Goal: Task Accomplishment & Management: Complete application form

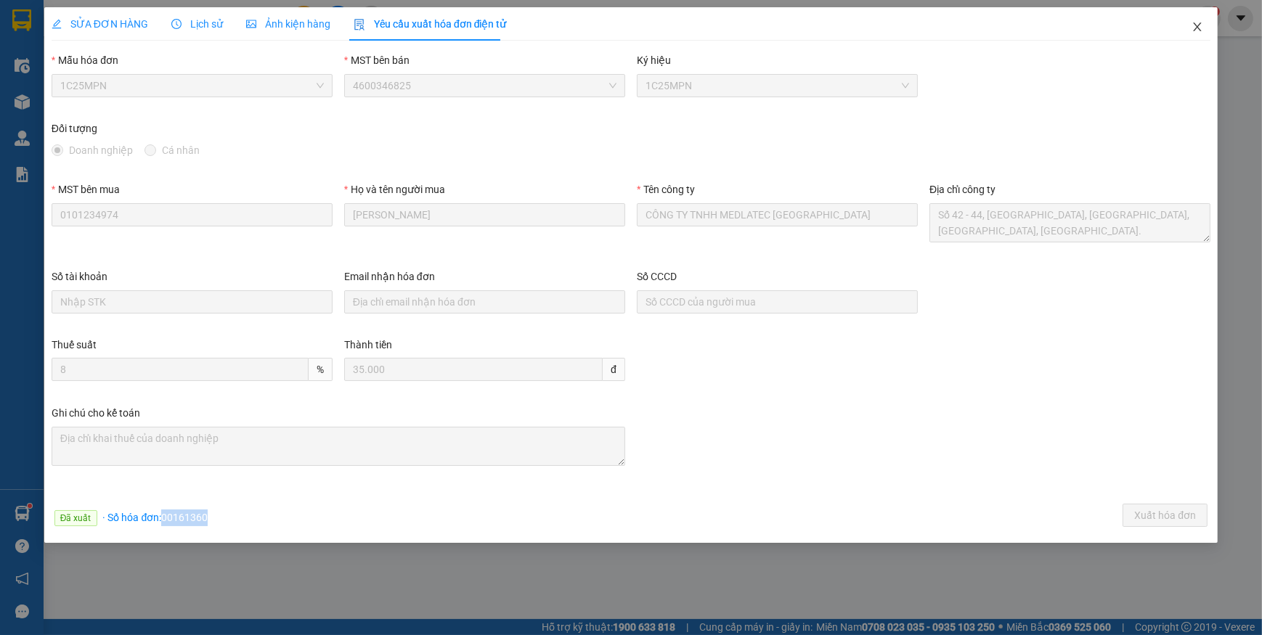
click at [1191, 28] on icon "close" at bounding box center [1197, 27] width 12 height 12
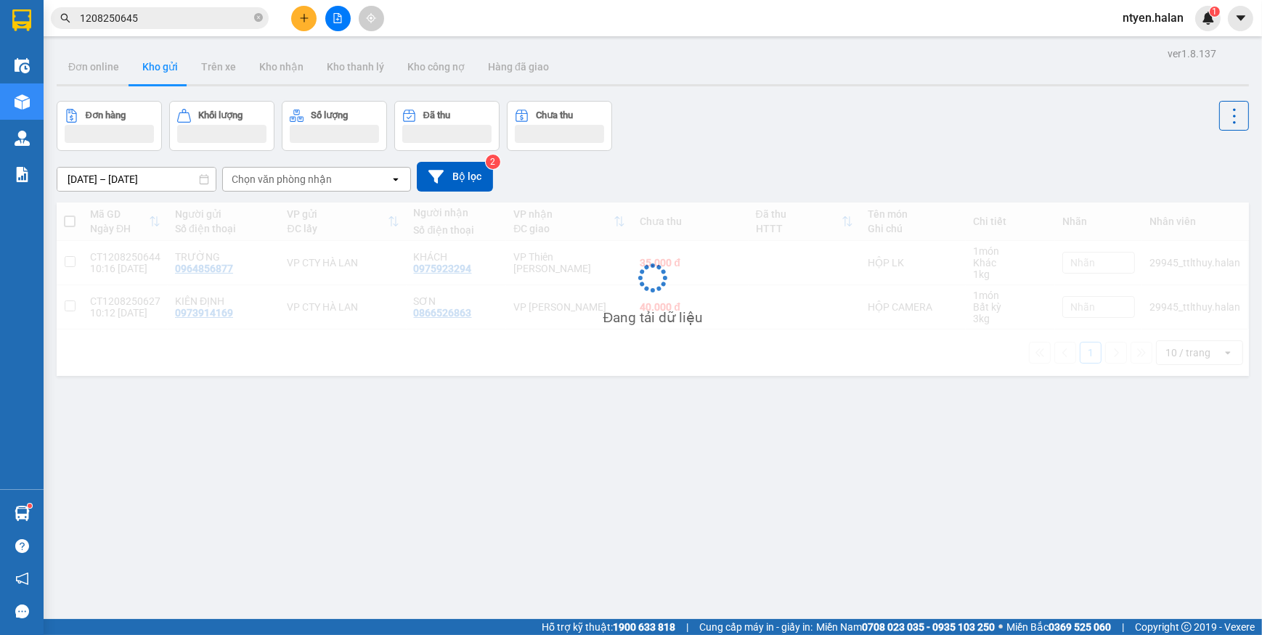
click at [159, 17] on input "1208250645" at bounding box center [165, 18] width 171 height 16
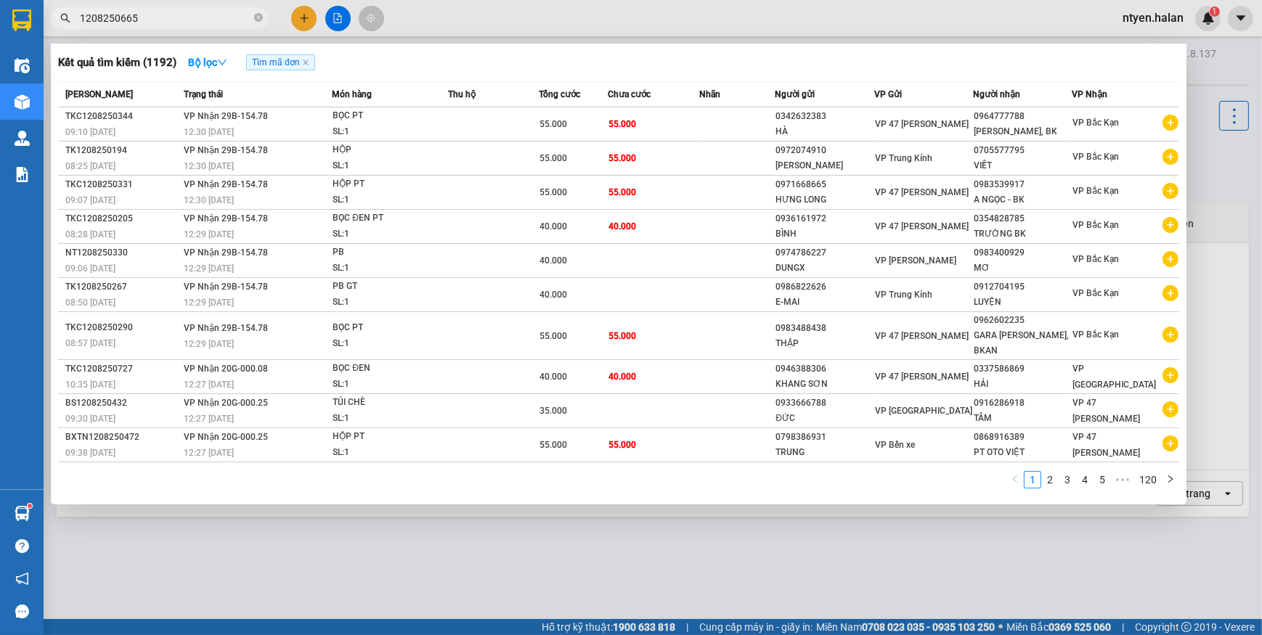
type input "1208250665"
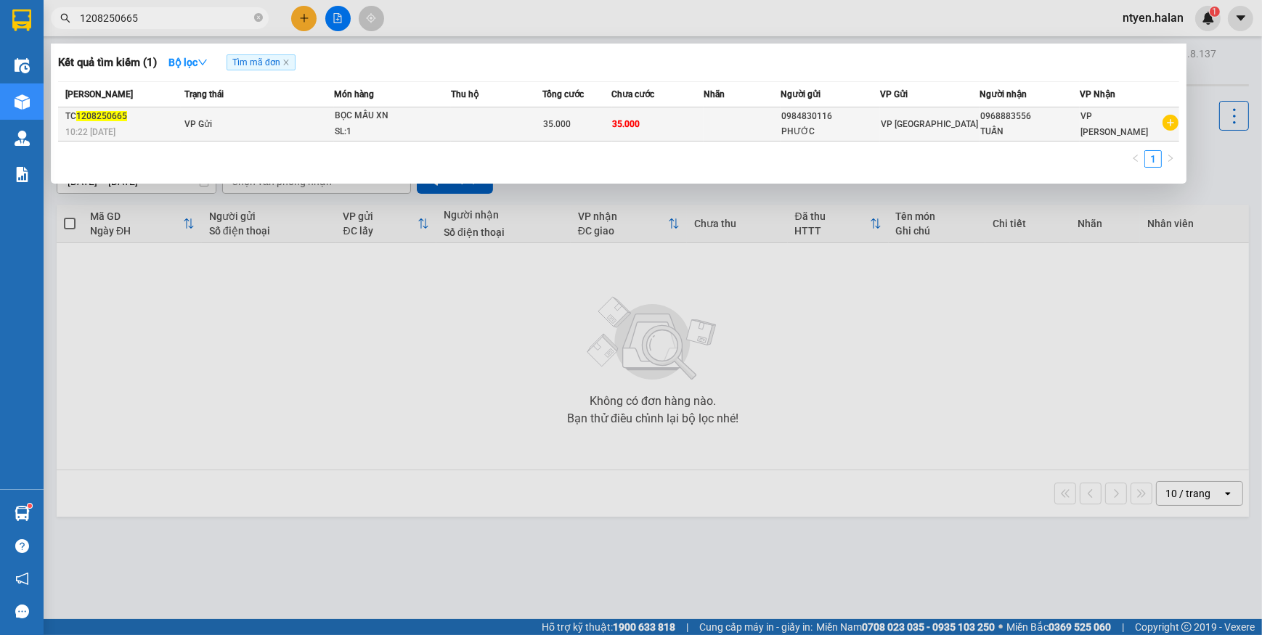
click at [344, 116] on div "BỌC MẪU XN" at bounding box center [389, 116] width 109 height 16
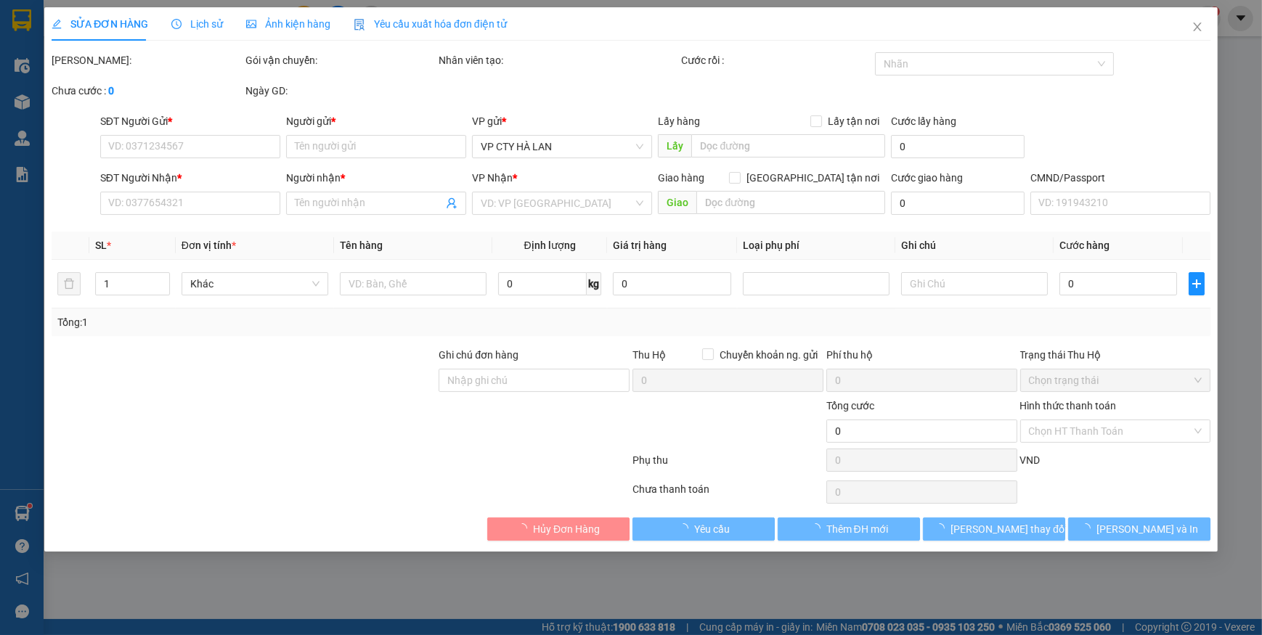
type input "0984830116"
type input "PHƯỚC"
type input "0968883556"
type input "TUẤN"
type input "35.000"
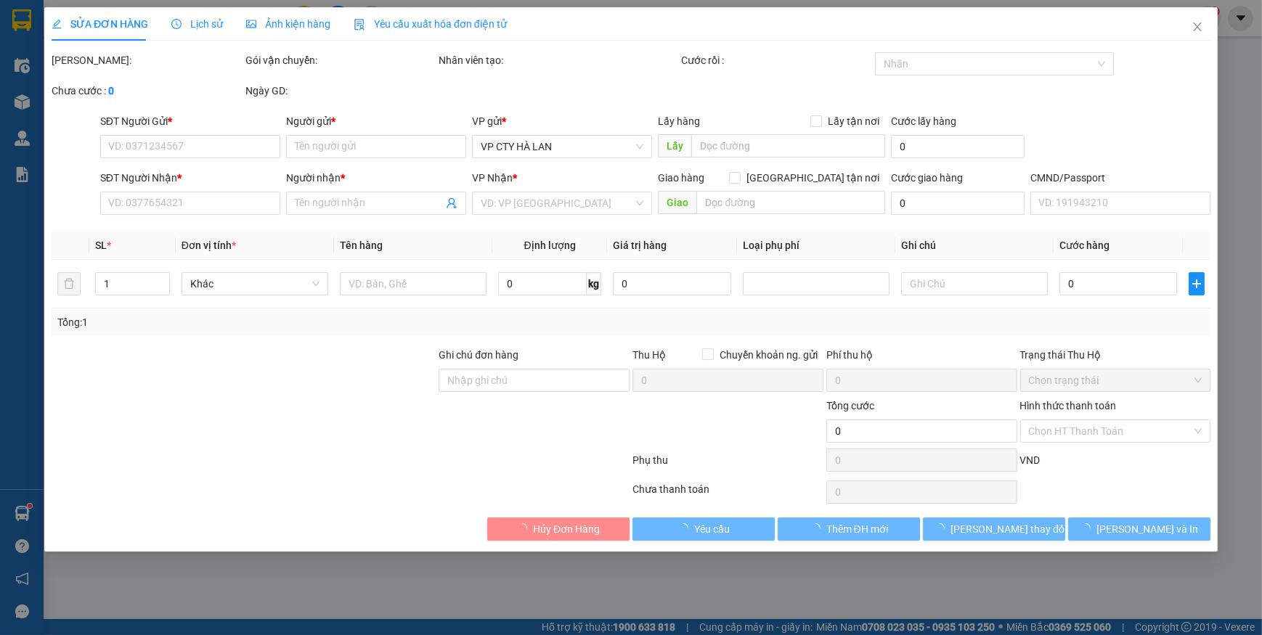
type input "35.000"
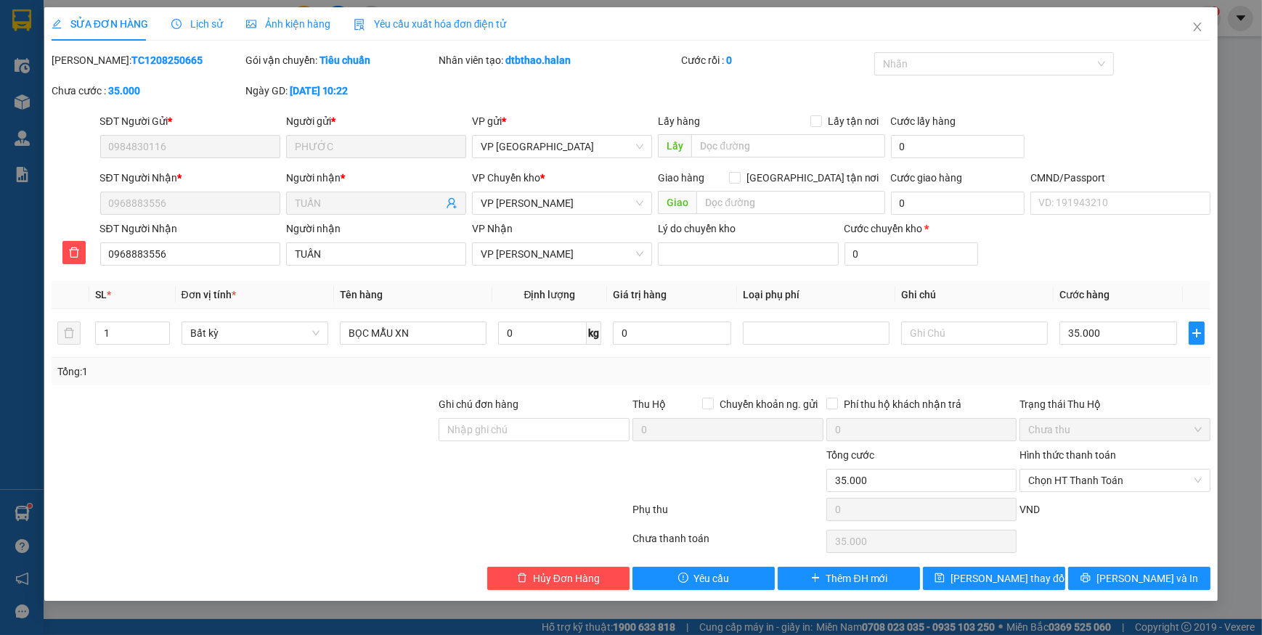
click at [373, 15] on div "Yêu cầu xuất hóa đơn điện tử" at bounding box center [429, 23] width 153 height 33
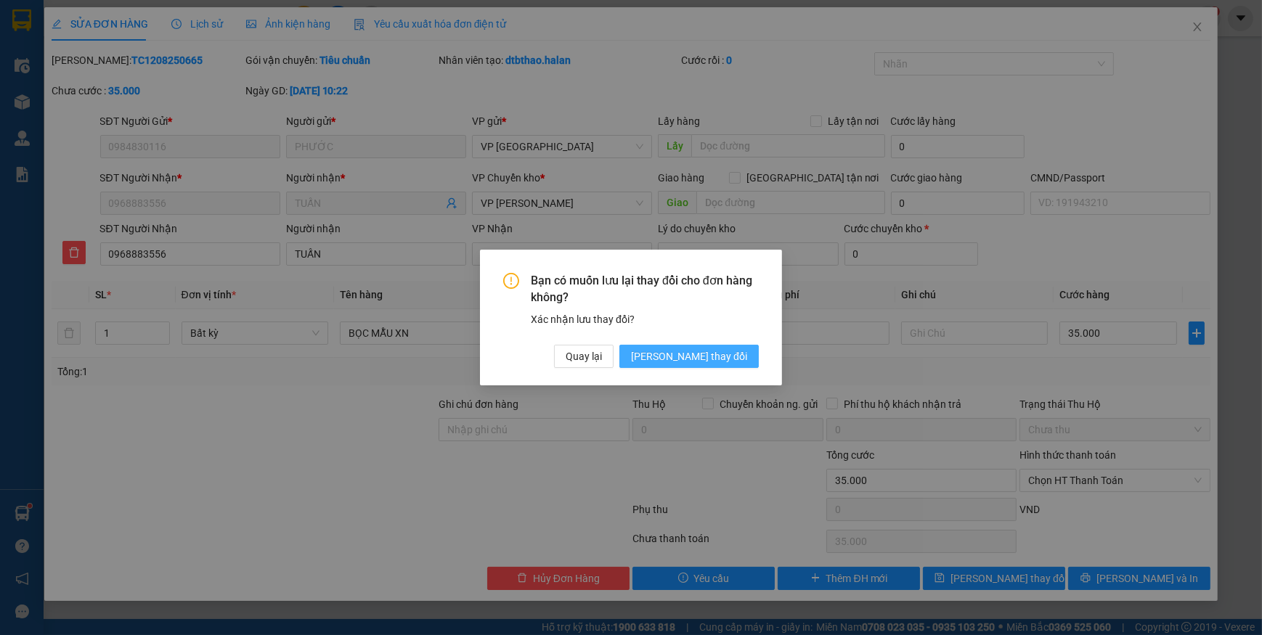
click at [714, 361] on span "[PERSON_NAME] thay đổi" at bounding box center [689, 356] width 116 height 16
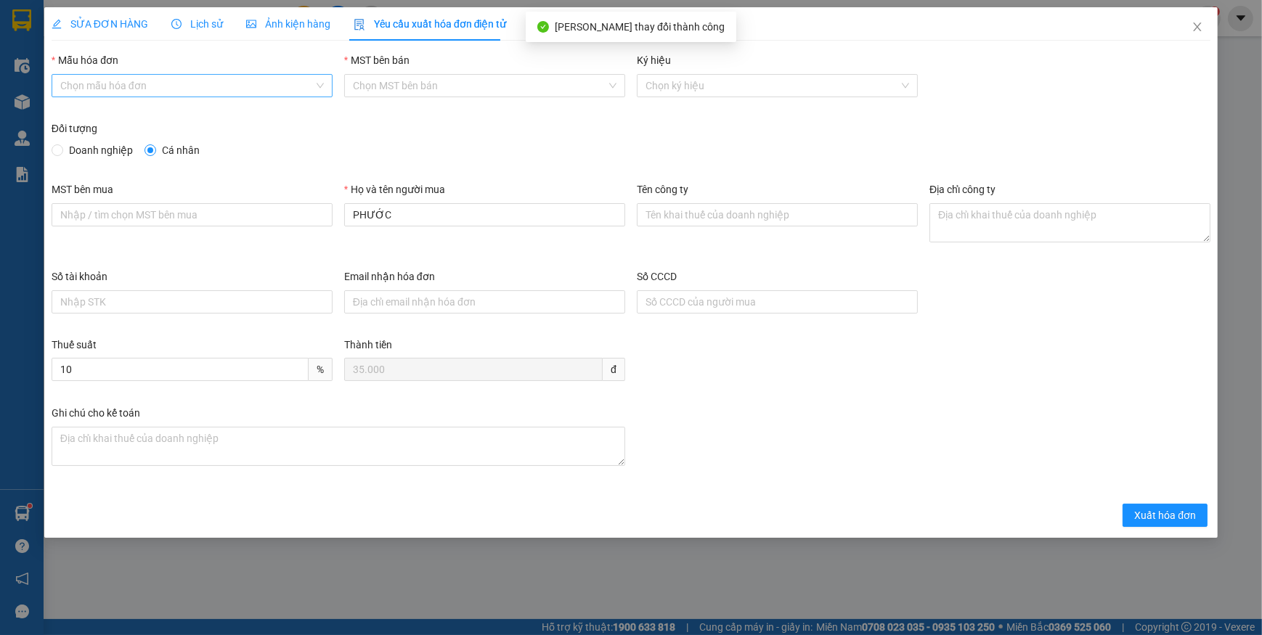
click at [104, 88] on input "Mẫu hóa đơn" at bounding box center [186, 86] width 253 height 22
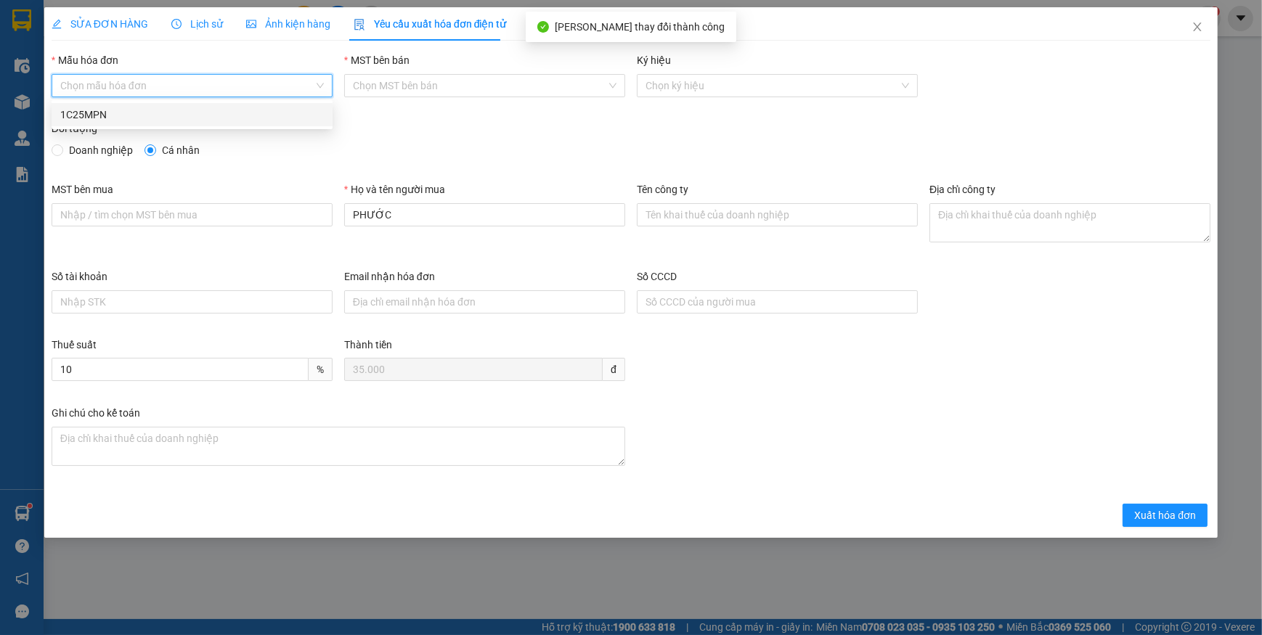
click at [84, 113] on div "1C25MPN" at bounding box center [191, 115] width 263 height 16
type input "8"
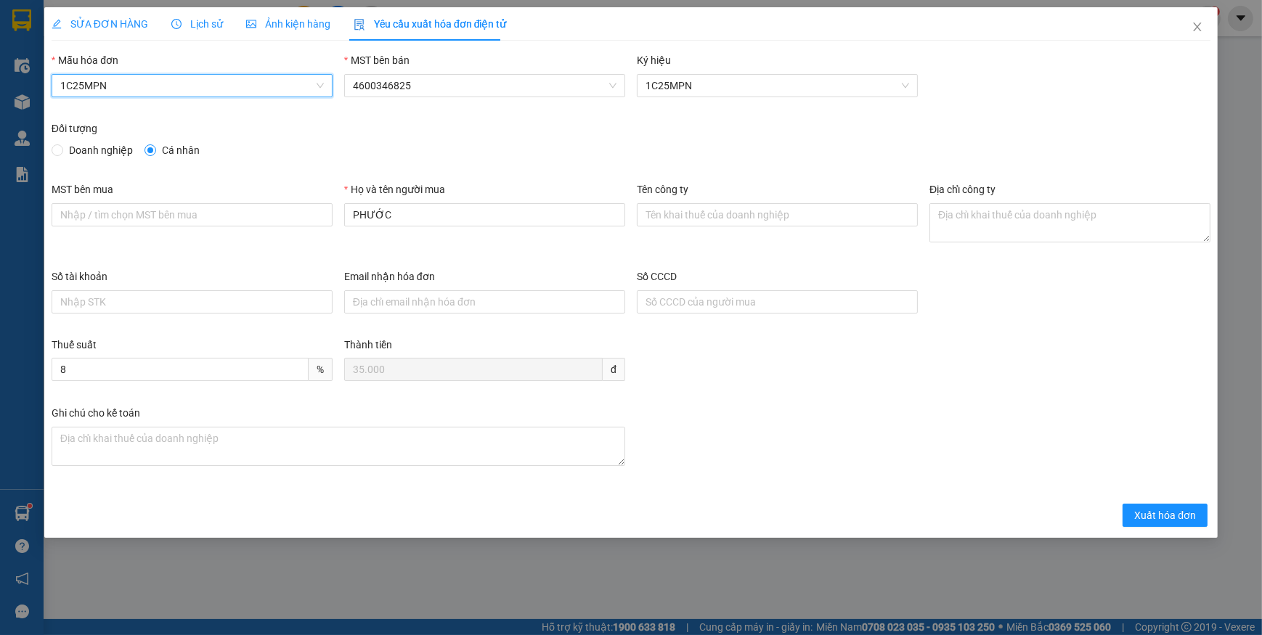
click at [66, 150] on span "Doanh nghiệp" at bounding box center [100, 150] width 75 height 16
click at [62, 150] on input "Doanh nghiệp" at bounding box center [57, 149] width 10 height 10
radio input "true"
radio input "false"
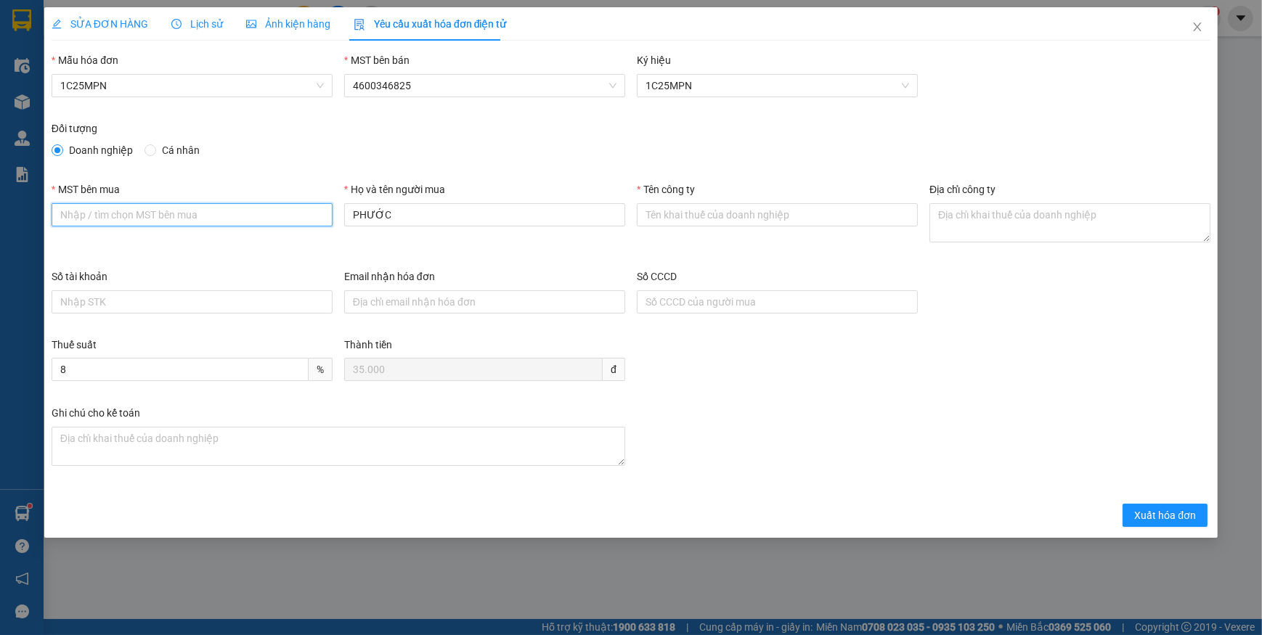
click at [99, 216] on input "MST bên mua" at bounding box center [192, 214] width 281 height 23
paste input "2300898187"
type input "2300898187"
click at [684, 217] on input "Tên công ty" at bounding box center [777, 214] width 281 height 23
paste input "CÔNG TY TNHH THƯƠNG MẠI DỊCH VỤ Y TẾ BẠCH MAI"
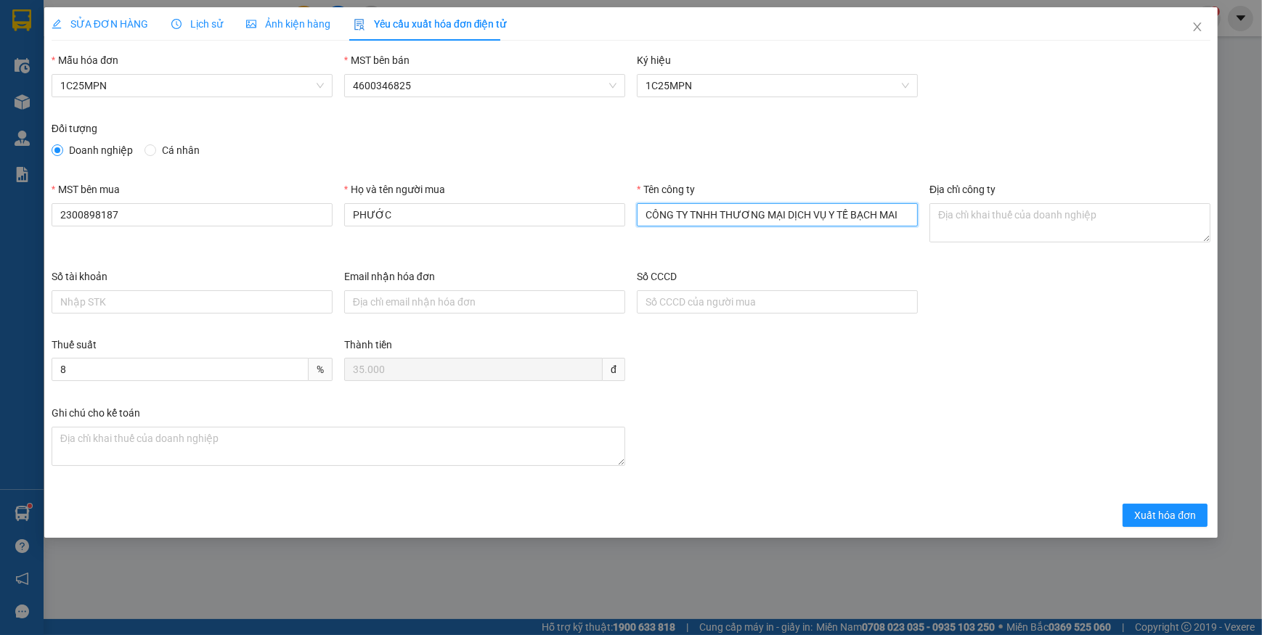
type input "CÔNG TY TNHH THƯƠNG MẠI DỊCH VỤ Y TẾ BẠCH MAI"
click at [1017, 218] on textarea "Địa chỉ công ty" at bounding box center [1069, 222] width 281 height 39
paste textarea "Số nhà [STREET_ADDRESS]."
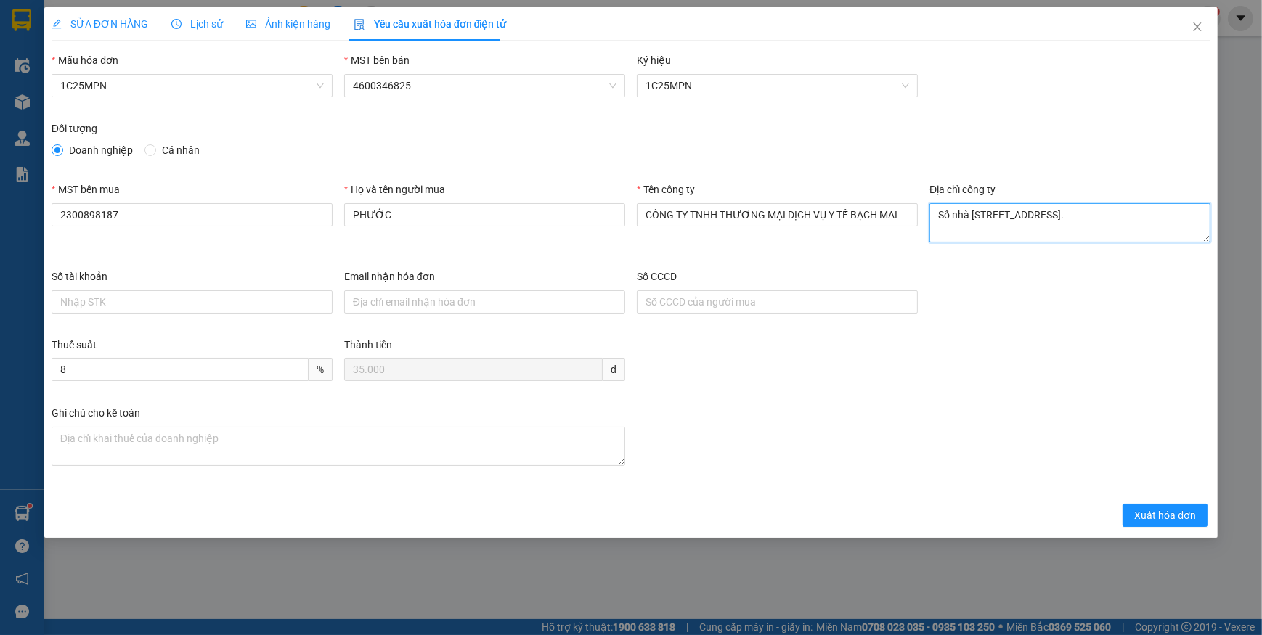
type textarea "Số nhà [STREET_ADDRESS]."
click at [86, 28] on span "SỬA ĐƠN HÀNG" at bounding box center [100, 24] width 97 height 12
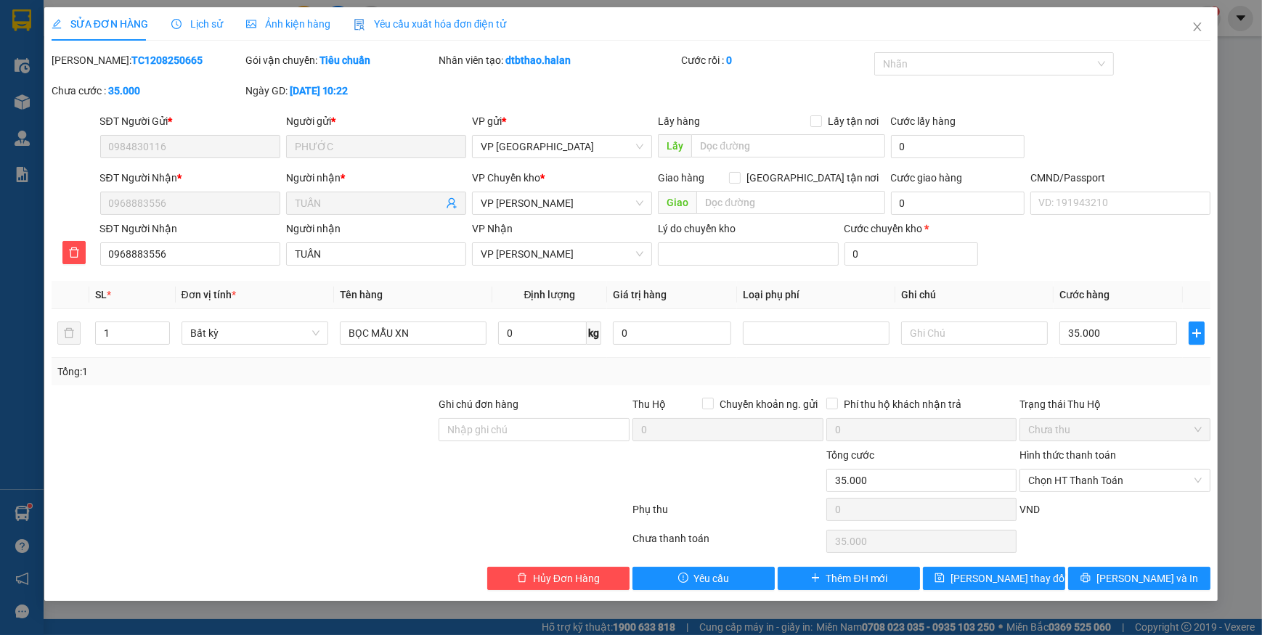
click at [415, 28] on span "Yêu cầu xuất hóa đơn điện tử" at bounding box center [429, 24] width 153 height 12
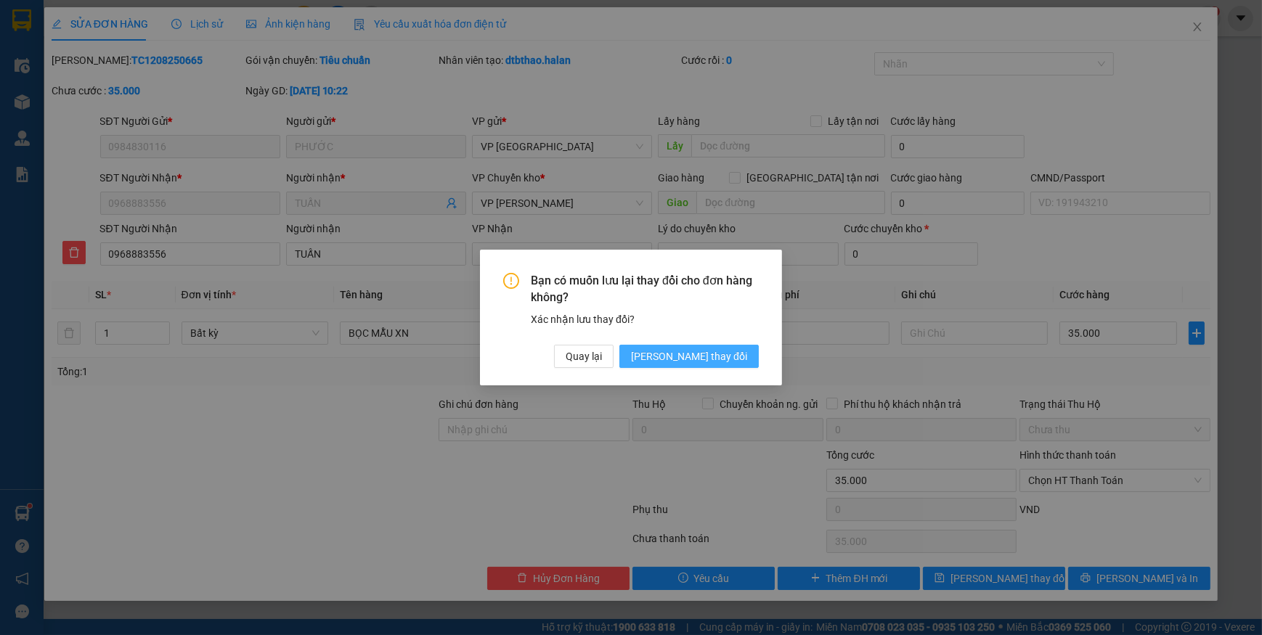
click at [699, 355] on span "[PERSON_NAME] thay đổi" at bounding box center [689, 356] width 116 height 16
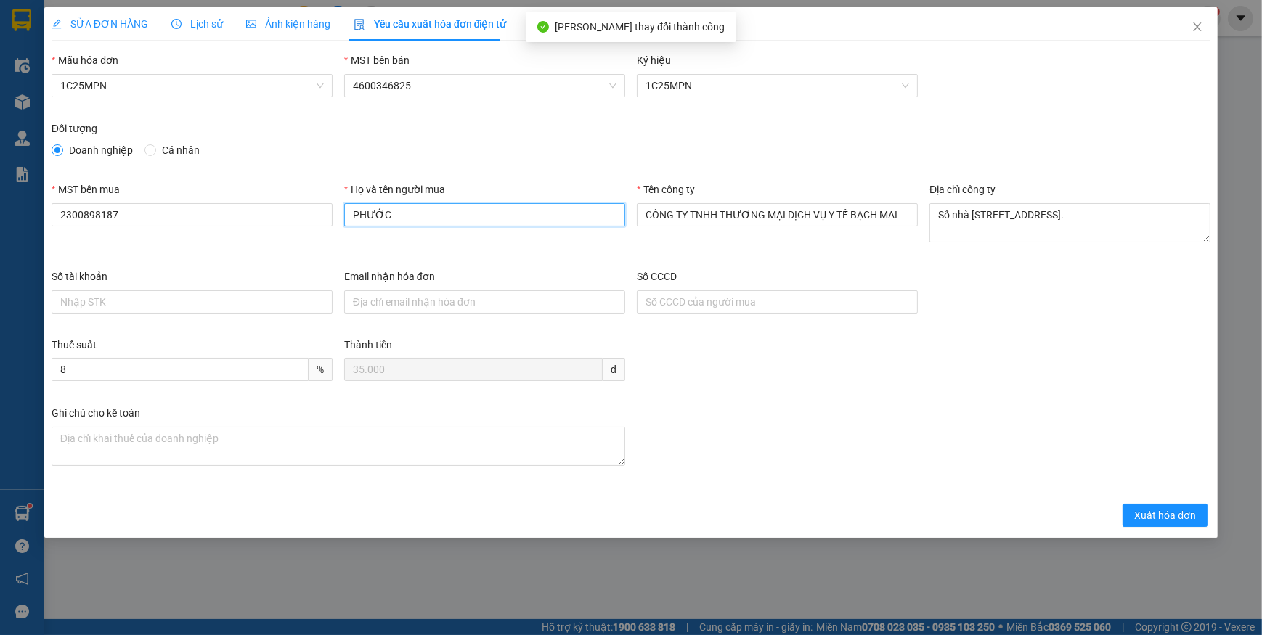
drag, startPoint x: 422, startPoint y: 213, endPoint x: 283, endPoint y: 226, distance: 139.3
click at [283, 226] on div "MST bên mua 2300898187 Họ và tên người mua PHƯỚC Tên công ty CÔNG TY TNHH THƯƠN…" at bounding box center [631, 224] width 1170 height 87
type input "Tuấn"
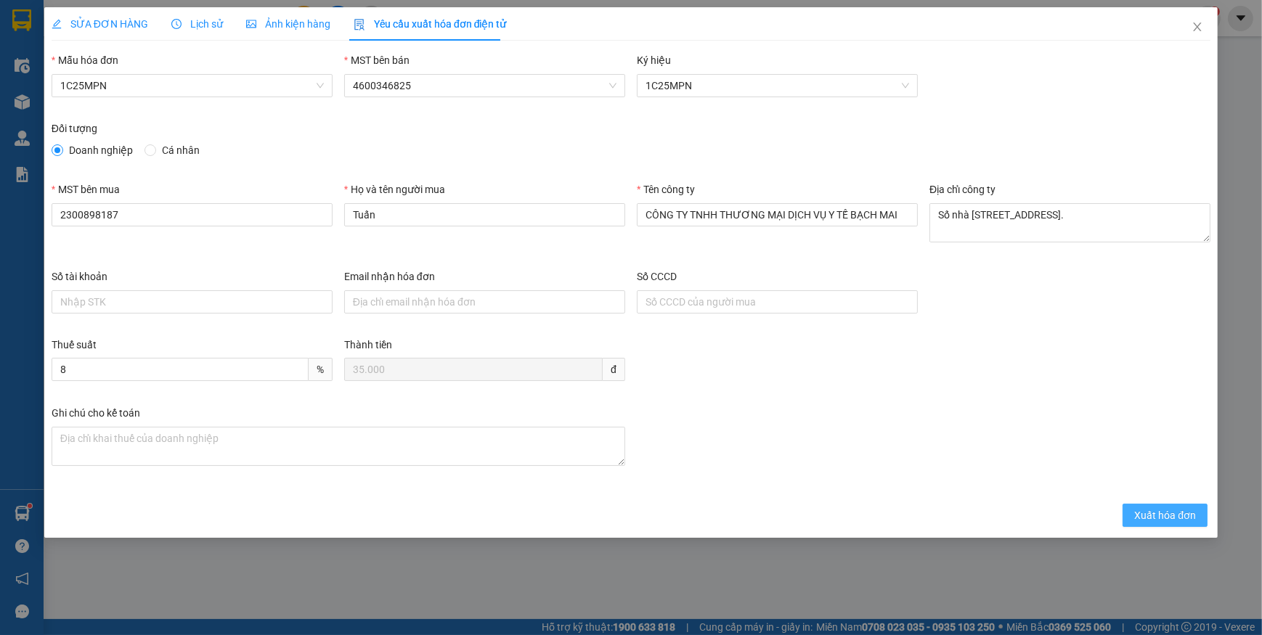
click at [1145, 518] on span "Xuất hóa đơn" at bounding box center [1165, 515] width 62 height 16
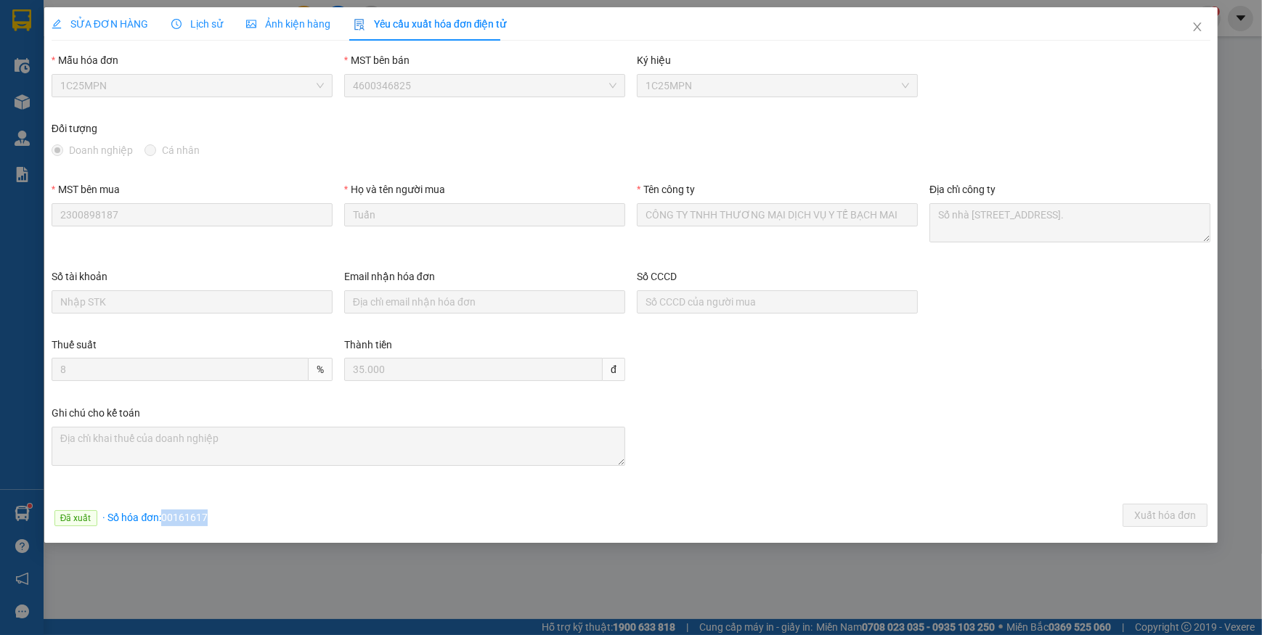
drag, startPoint x: 162, startPoint y: 518, endPoint x: 218, endPoint y: 512, distance: 56.3
click at [218, 512] on div "Đã xuất · Số hóa đơn: 00161617 Xuất hóa đơn" at bounding box center [631, 518] width 1164 height 28
copy span "00161617"
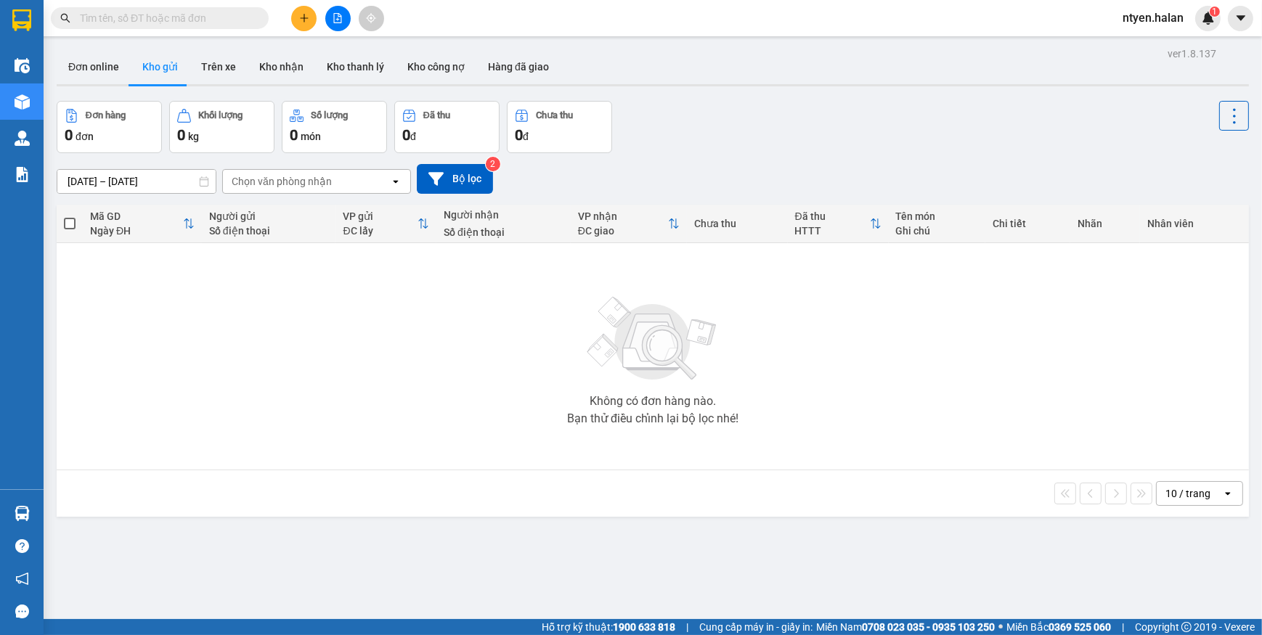
click at [120, 15] on input "text" at bounding box center [165, 18] width 171 height 16
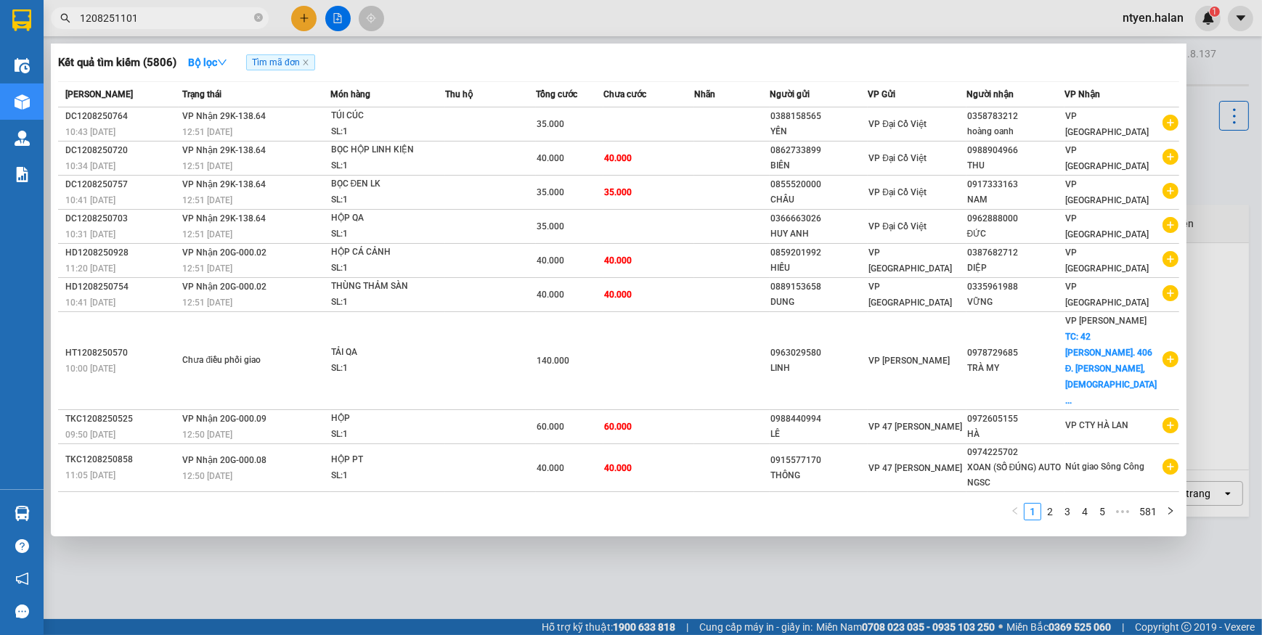
type input "1208251101"
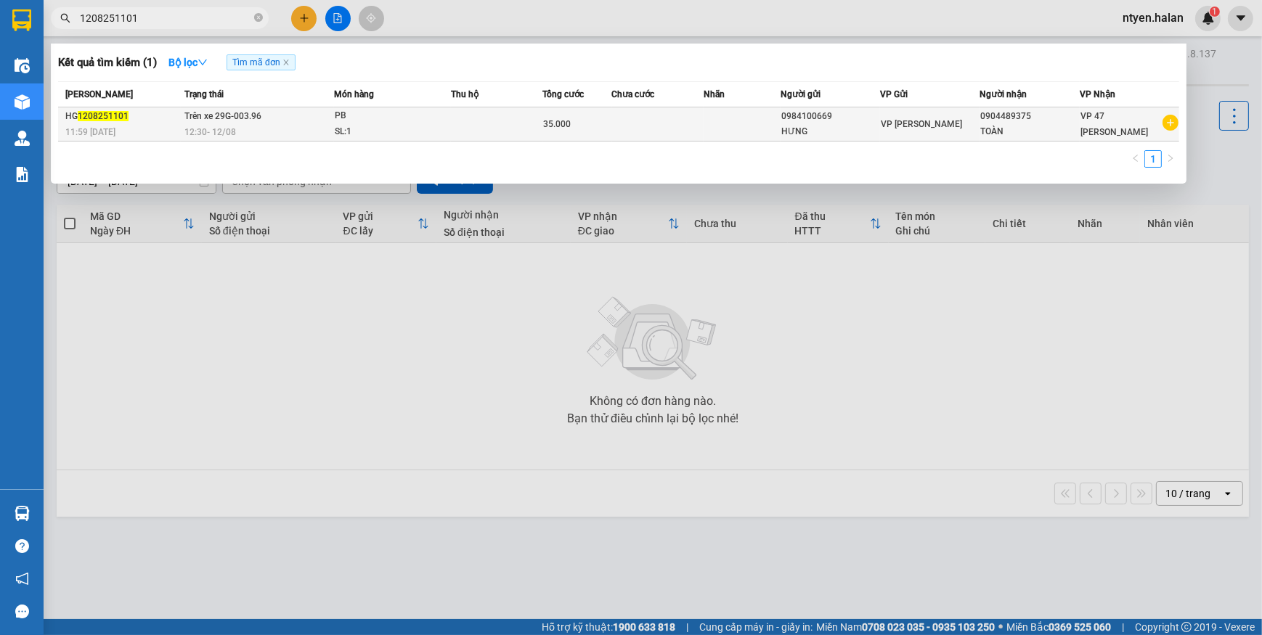
click at [189, 110] on span "Trên xe 29G-003.96" at bounding box center [222, 116] width 77 height 12
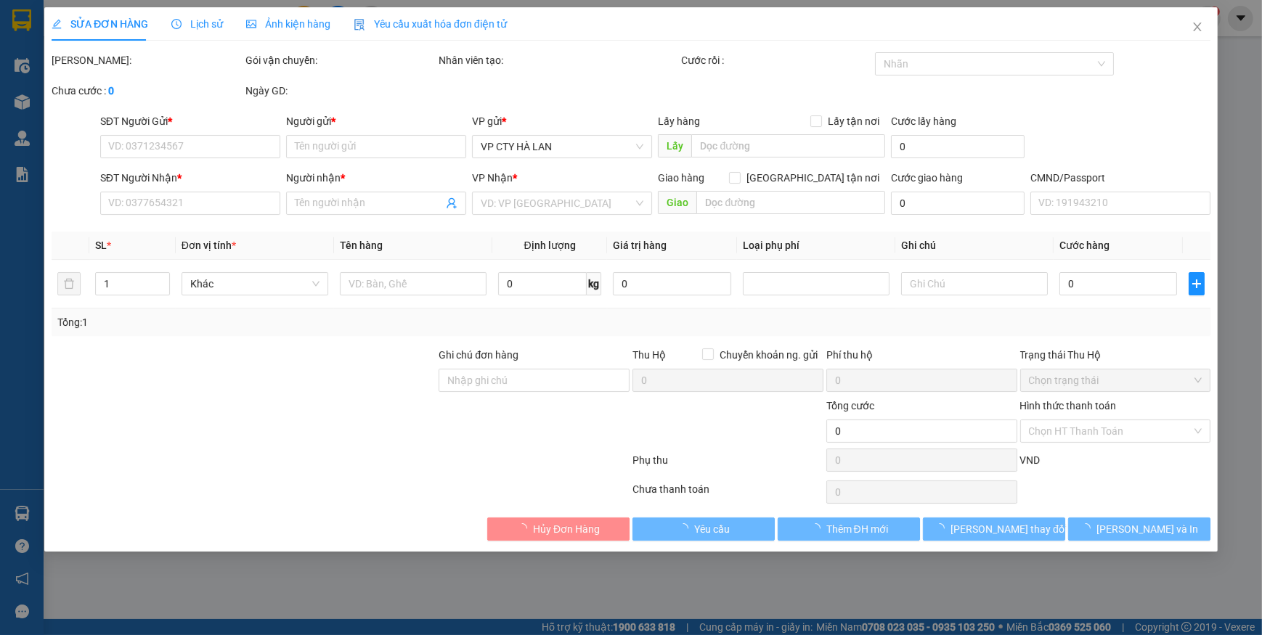
type input "0984100669"
type input "HƯNG"
type input "0904489375"
type input "TOÀN"
type input "35.000"
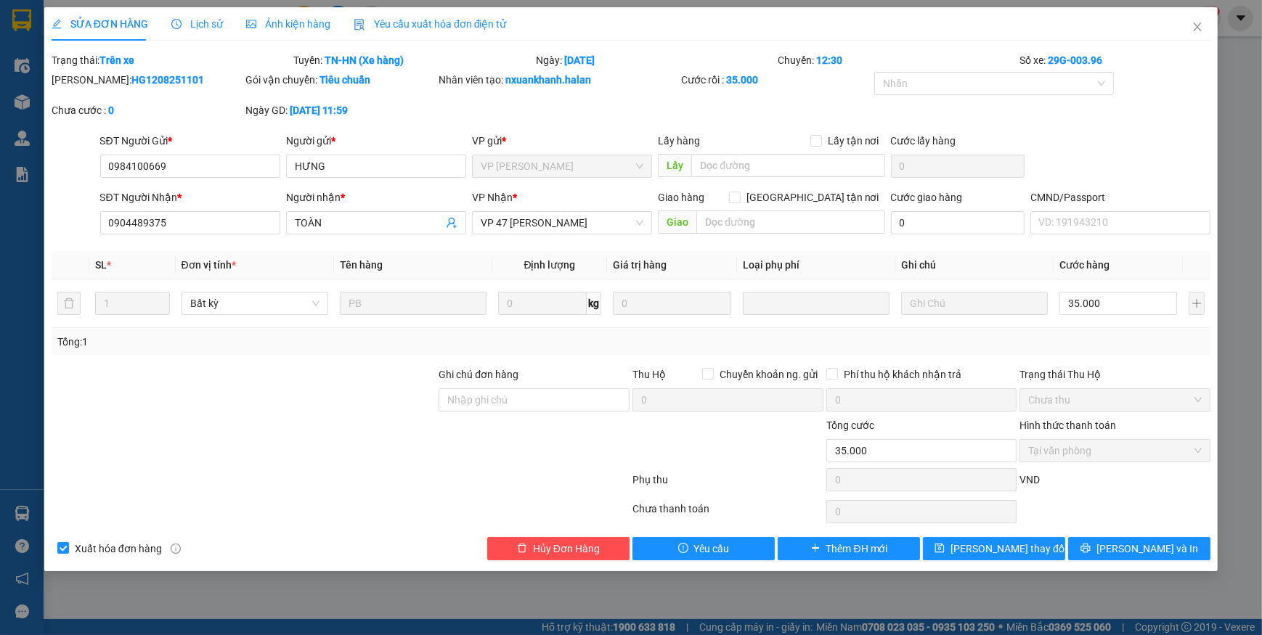
click at [408, 26] on span "Yêu cầu xuất hóa đơn điện tử" at bounding box center [429, 24] width 153 height 12
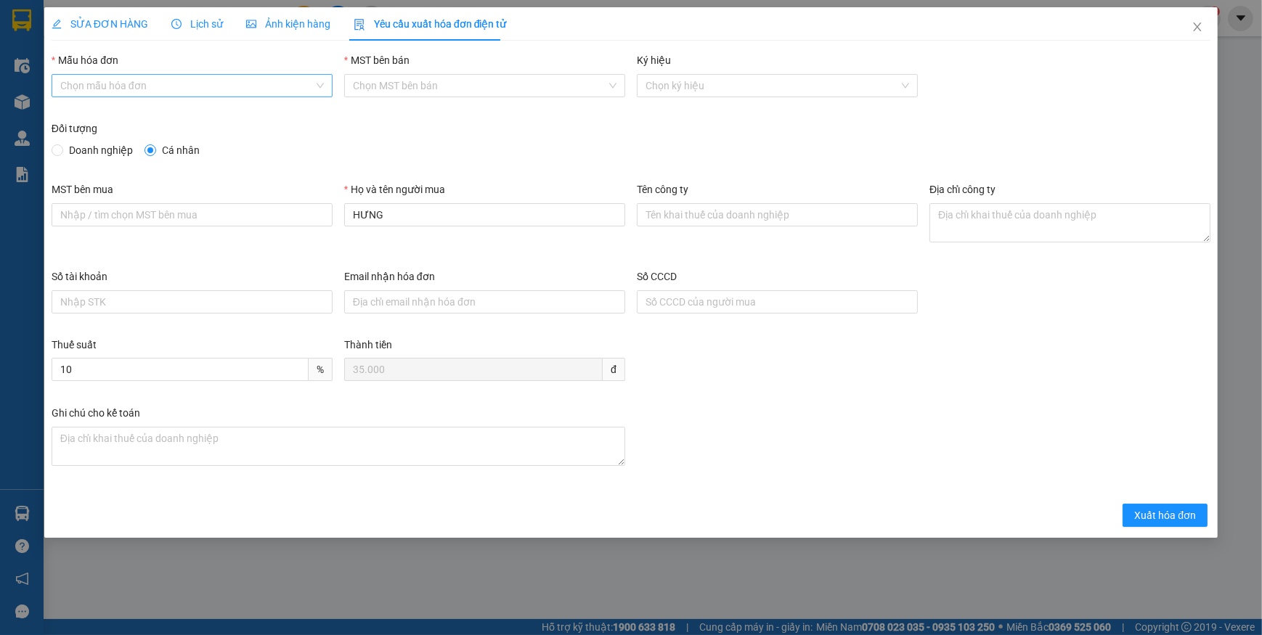
click at [93, 86] on input "Mẫu hóa đơn" at bounding box center [186, 86] width 253 height 22
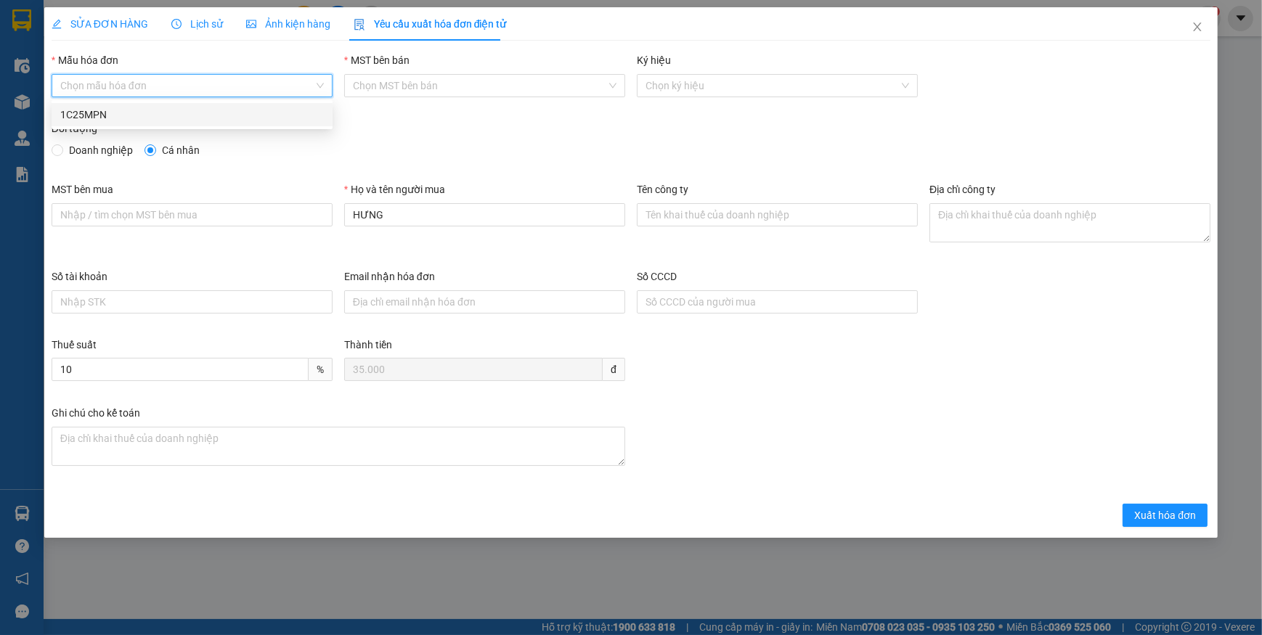
click at [82, 117] on div "1C25MPN" at bounding box center [191, 115] width 263 height 16
type input "8"
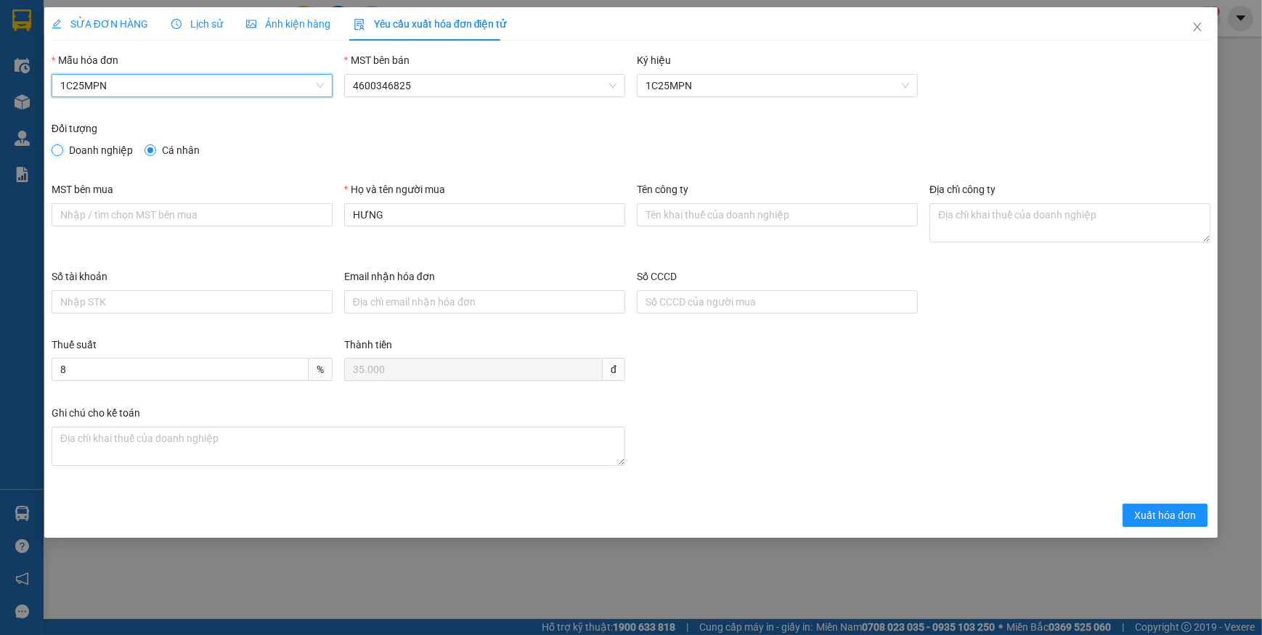
click at [61, 152] on input "Doanh nghiệp" at bounding box center [57, 149] width 10 height 10
radio input "true"
radio input "false"
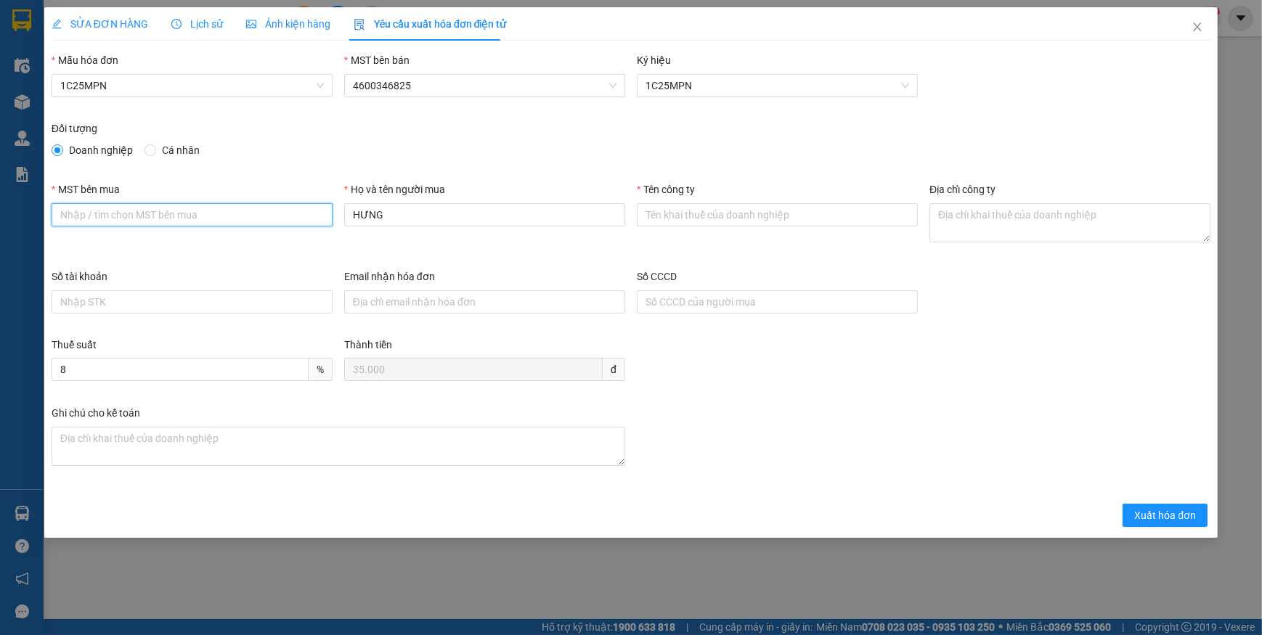
click at [84, 211] on input "MST bên mua" at bounding box center [192, 214] width 281 height 23
drag, startPoint x: 1200, startPoint y: 30, endPoint x: 1092, endPoint y: 6, distance: 110.1
click at [1198, 30] on icon "close" at bounding box center [1197, 27] width 12 height 12
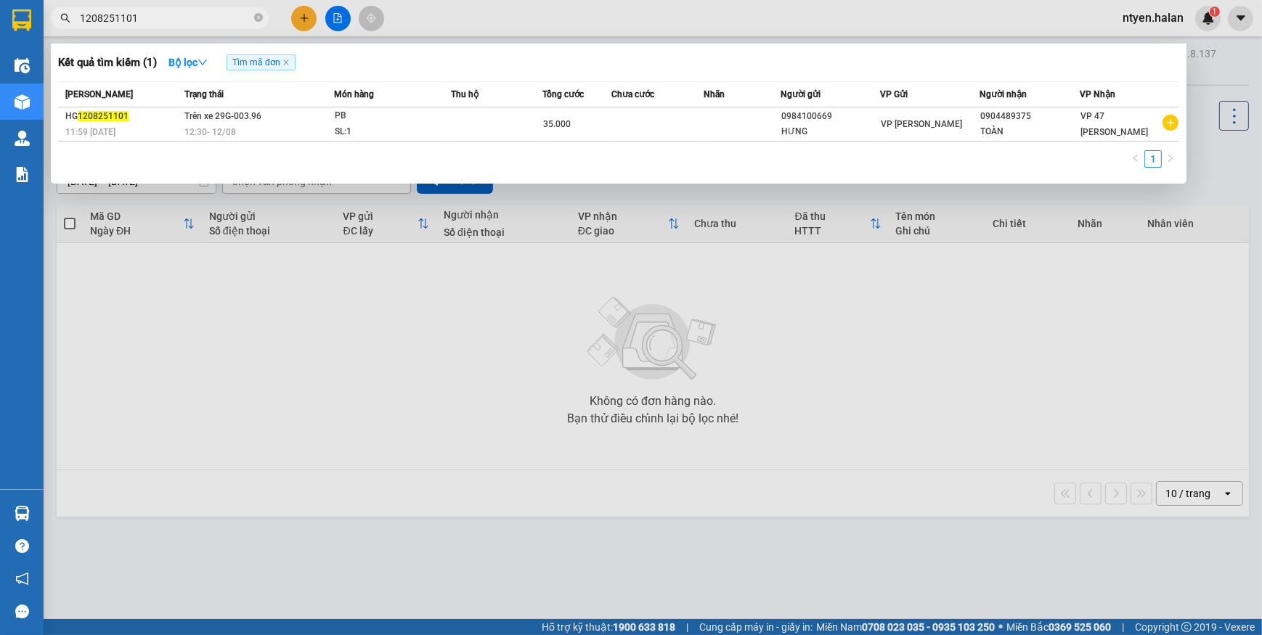
click at [159, 19] on input "1208251101" at bounding box center [165, 18] width 171 height 16
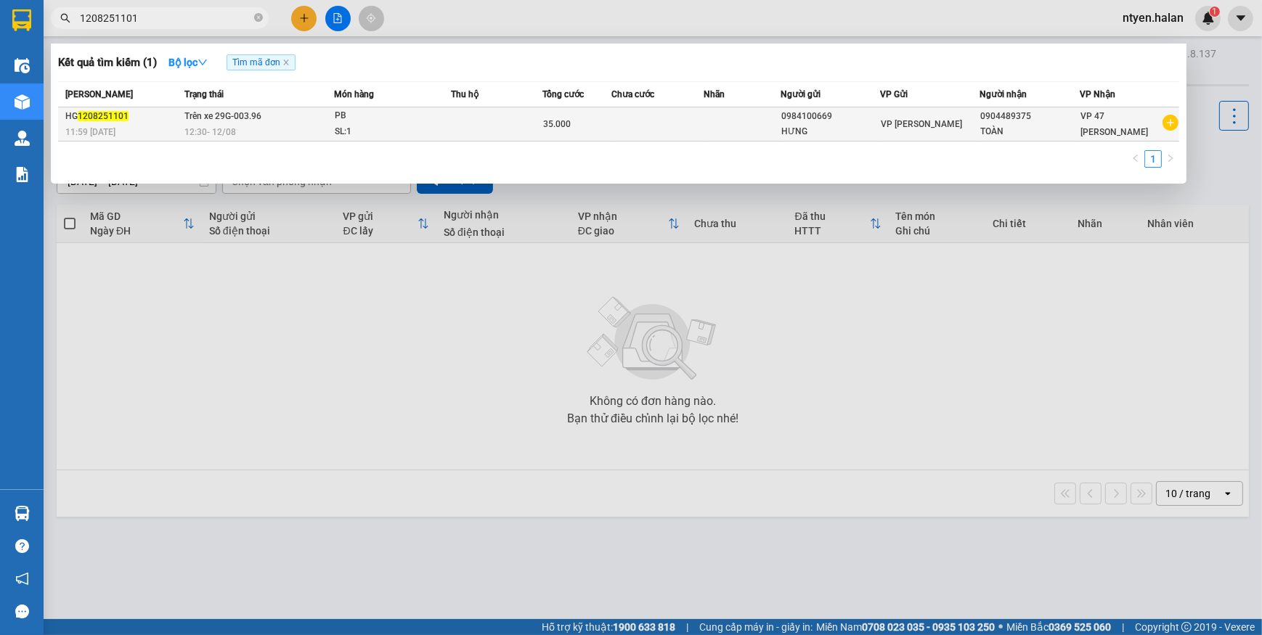
click at [205, 120] on span "Trên xe 29G-003.96" at bounding box center [222, 116] width 77 height 10
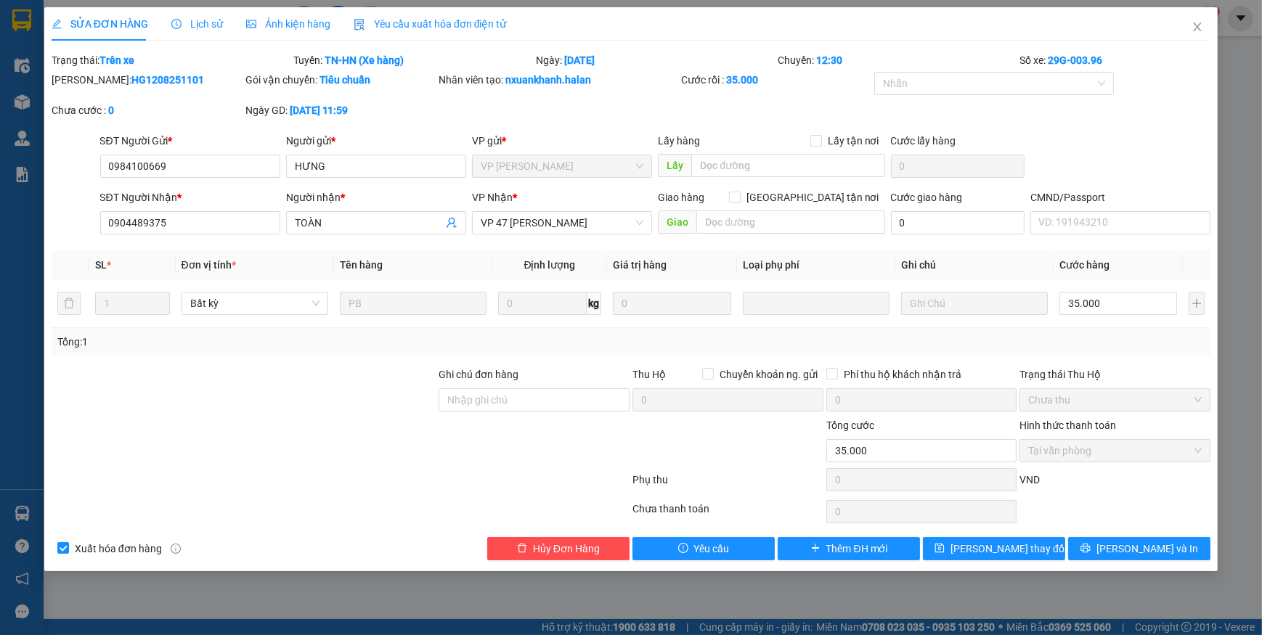
click at [389, 23] on span "Yêu cầu xuất hóa đơn điện tử" at bounding box center [429, 24] width 153 height 12
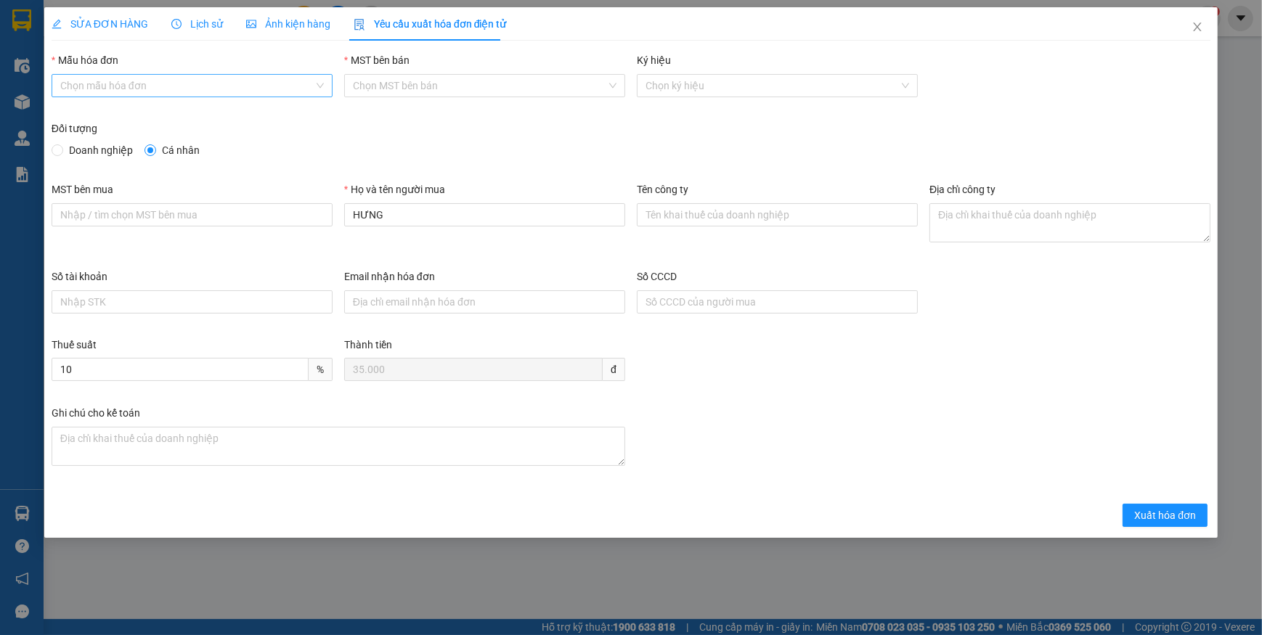
click at [126, 86] on input "Mẫu hóa đơn" at bounding box center [186, 86] width 253 height 22
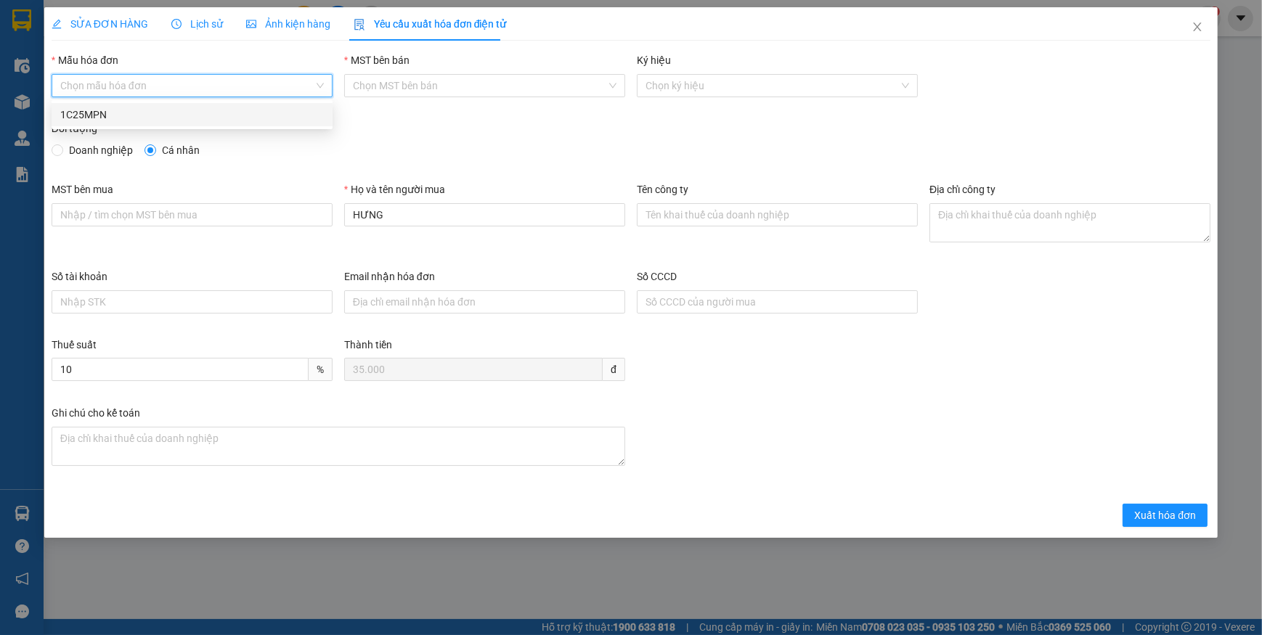
click at [82, 110] on div "1C25MPN" at bounding box center [191, 115] width 263 height 16
type input "8"
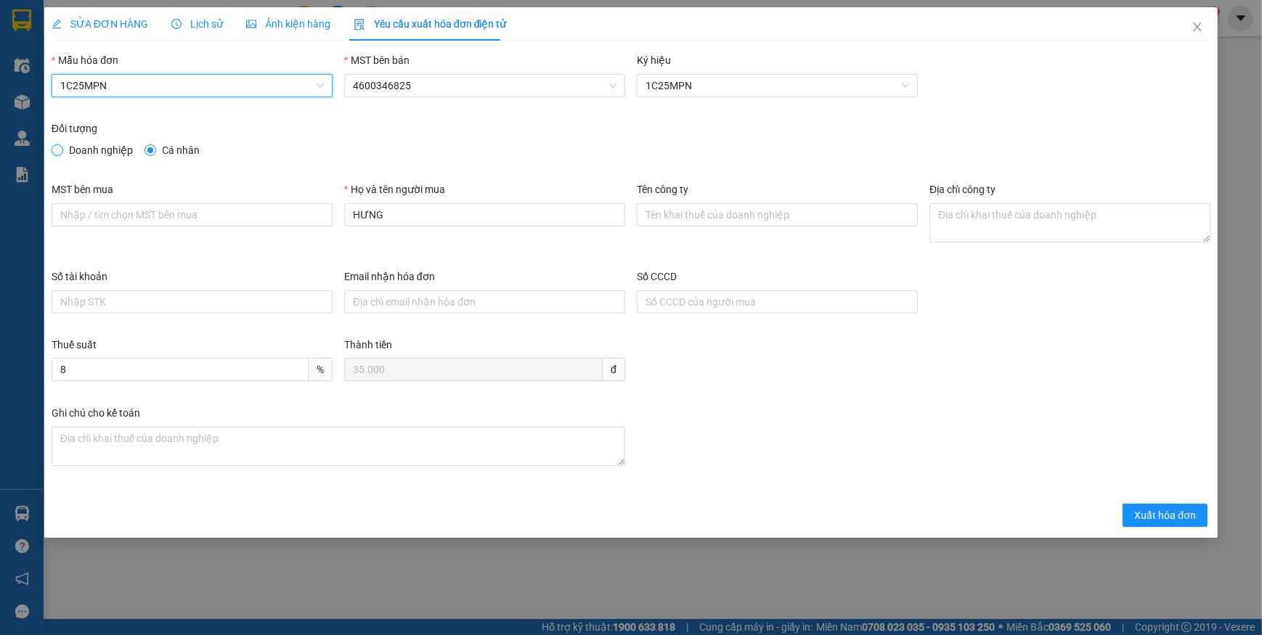
click at [58, 151] on input "Doanh nghiệp" at bounding box center [57, 149] width 10 height 10
radio input "true"
radio input "false"
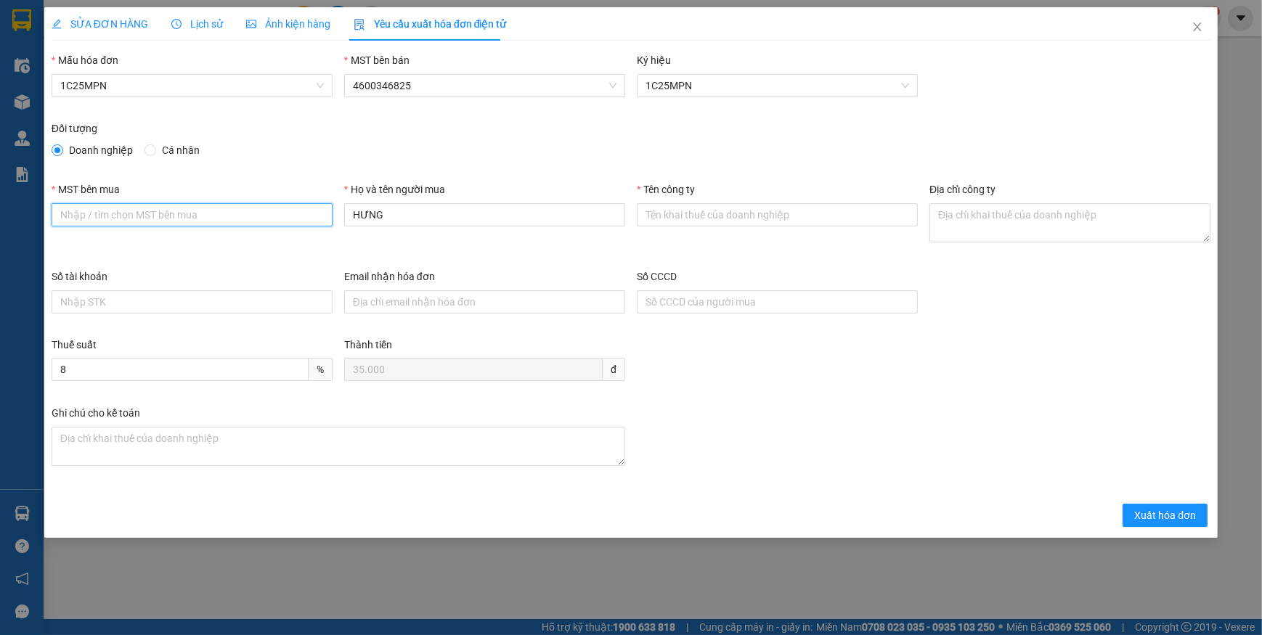
click at [142, 210] on input "MST bên mua" at bounding box center [192, 214] width 281 height 23
paste input "4601283575"
type input "4601283575"
click at [674, 213] on input "Tên công ty" at bounding box center [777, 214] width 281 height 23
paste input "CÔNG TY TNHH CHUYỂN PHÁT NEWPOST THÁI NGUYÊN"
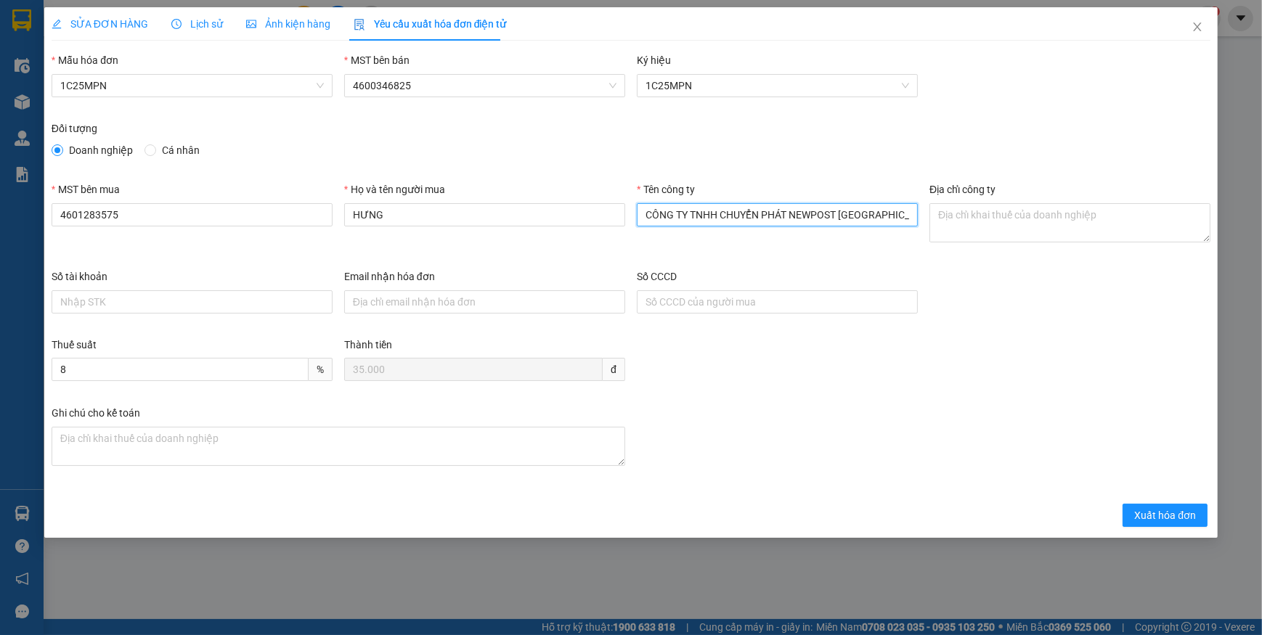
type input "CÔNG TY TNHH CHUYỂN PHÁT NEWPOST THÁI NGUYÊN"
click at [953, 224] on textarea "Địa chỉ công ty" at bounding box center [1069, 222] width 281 height 39
paste textarea "Tổ 5, Phường Tích Lương, Tỉnh Thái Nguyên, Việt Nam."
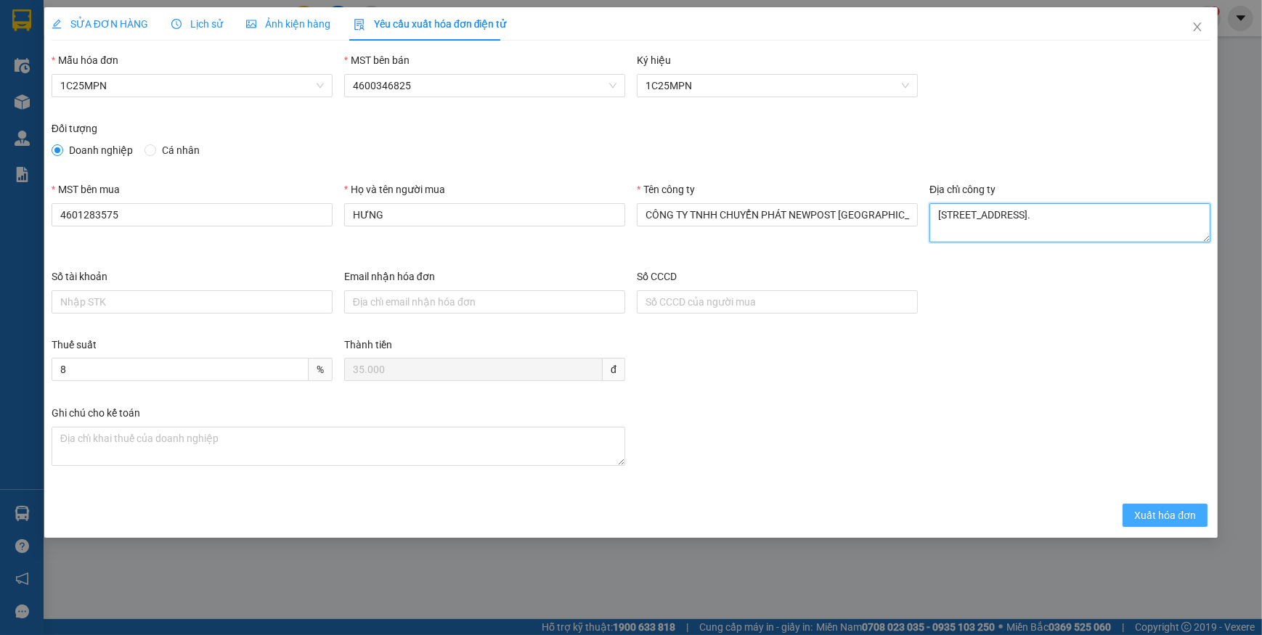
type textarea "Tổ 5, Phường Tích Lương, Tỉnh Thái Nguyên, Việt Nam."
click at [1151, 518] on span "Xuất hóa đơn" at bounding box center [1165, 515] width 62 height 16
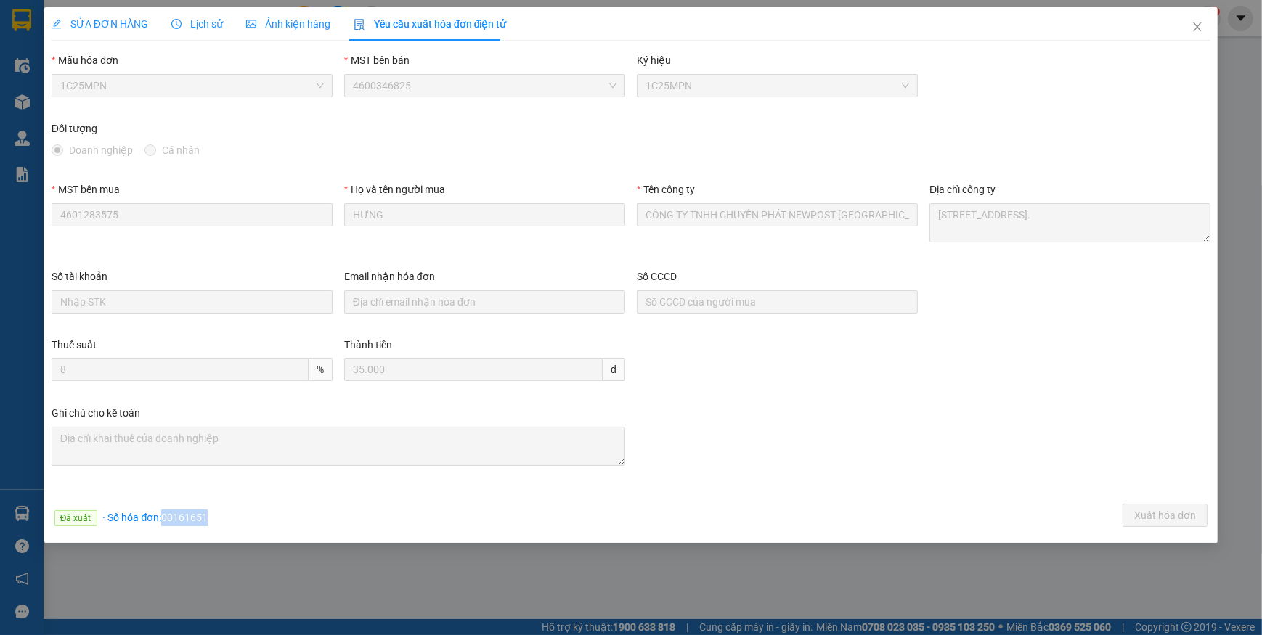
drag, startPoint x: 165, startPoint y: 516, endPoint x: 213, endPoint y: 516, distance: 48.6
click at [213, 516] on div "Đã xuất · Số hóa đơn: 00161651 Xuất hóa đơn" at bounding box center [631, 518] width 1164 height 28
copy span "00161651"
click at [1193, 32] on icon "close" at bounding box center [1197, 27] width 12 height 12
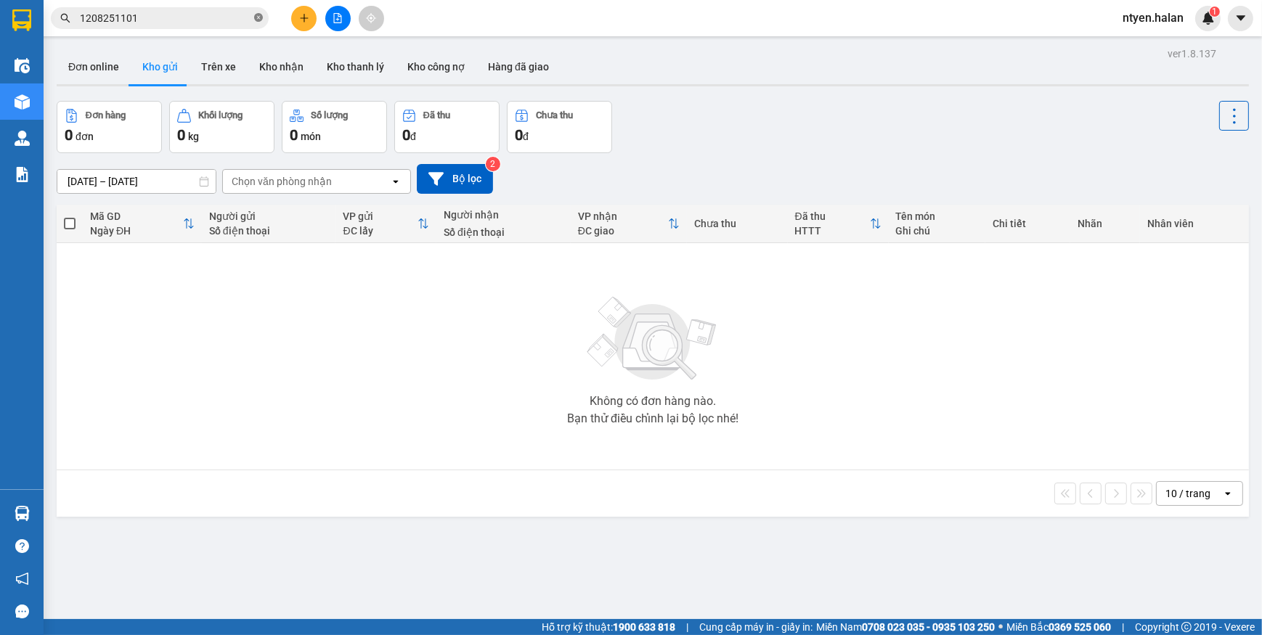
click at [257, 19] on icon "close-circle" at bounding box center [258, 17] width 9 height 9
click at [221, 19] on input "text" at bounding box center [165, 18] width 171 height 16
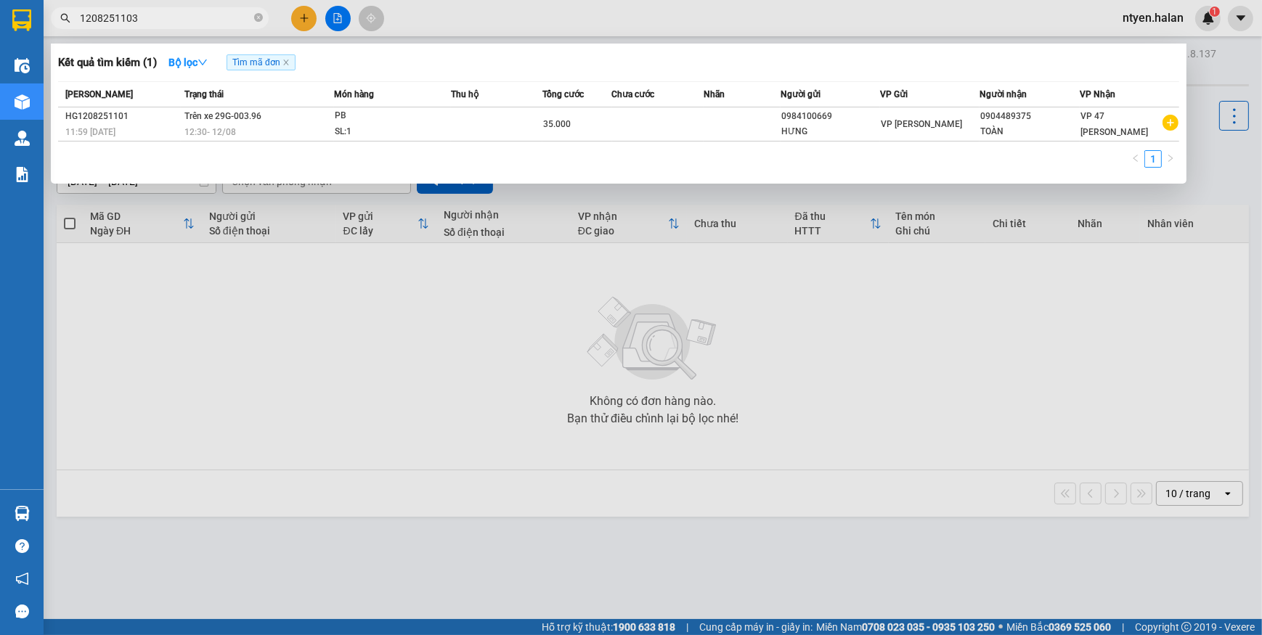
type input "1208251103"
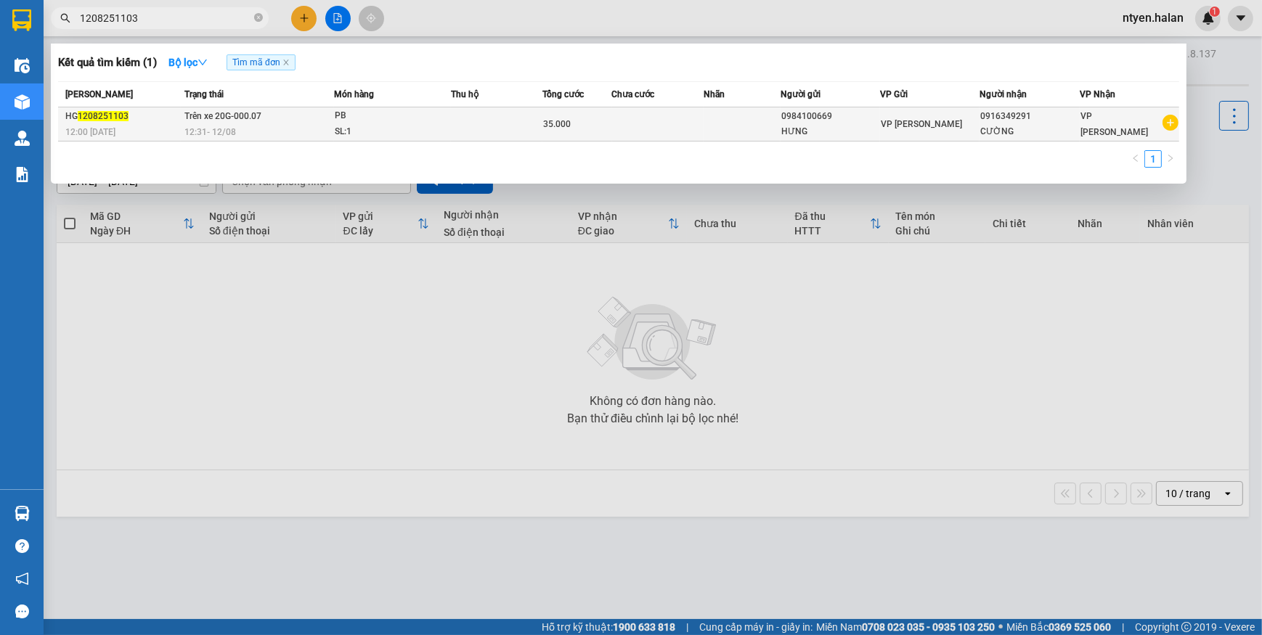
click at [218, 119] on span "Trên xe 20G-000.07" at bounding box center [222, 116] width 77 height 10
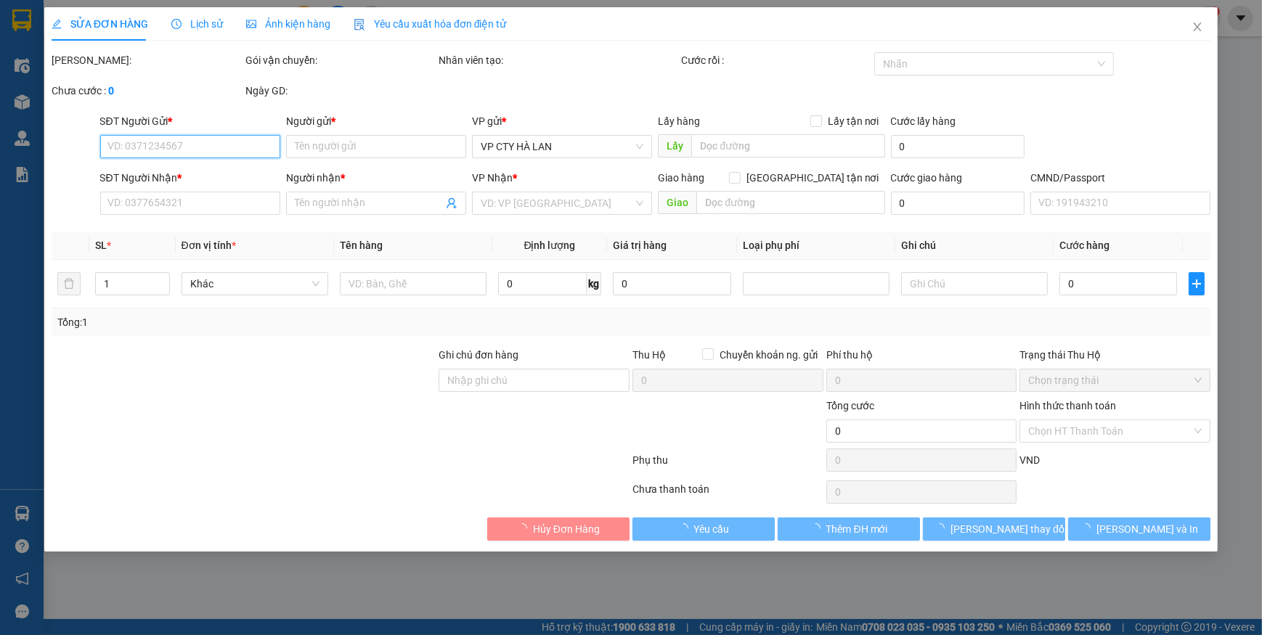
type input "0984100669"
type input "HƯNG"
type input "0916349291"
type input "CƯỜNG"
type input "35.000"
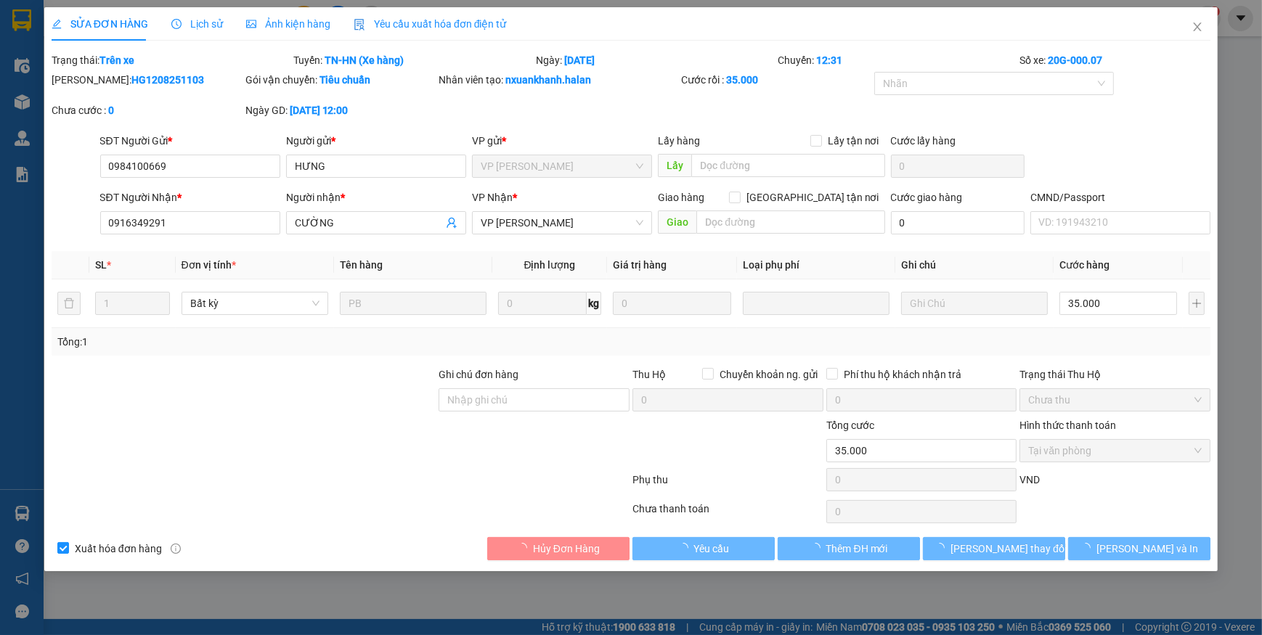
click at [404, 24] on span "Yêu cầu xuất hóa đơn điện tử" at bounding box center [429, 24] width 153 height 12
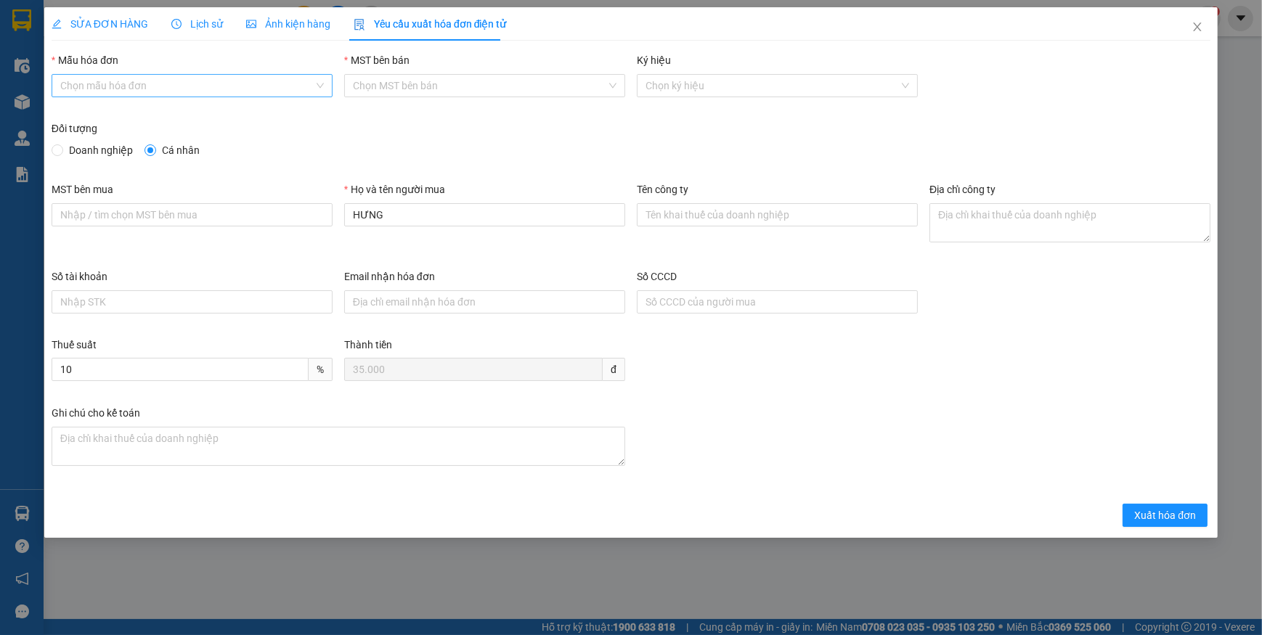
click at [122, 81] on input "Mẫu hóa đơn" at bounding box center [186, 86] width 253 height 22
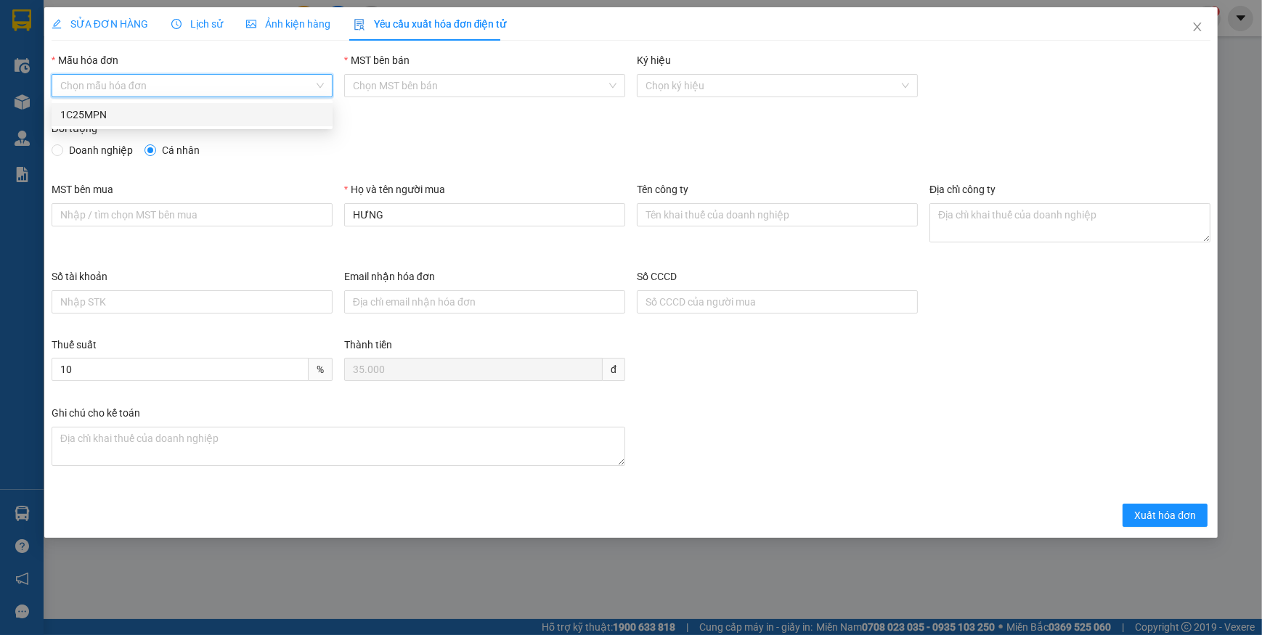
click at [62, 109] on div "1C25MPN" at bounding box center [191, 115] width 263 height 16
type input "8"
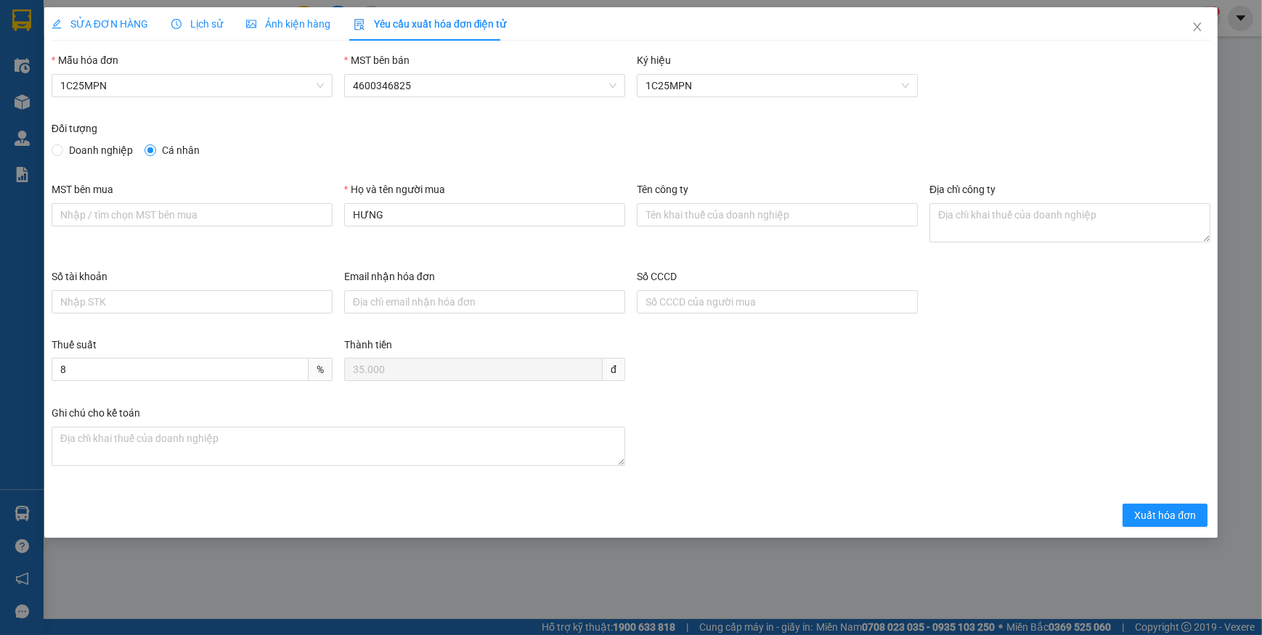
click at [70, 146] on span "Doanh nghiệp" at bounding box center [100, 150] width 75 height 16
click at [62, 146] on input "Doanh nghiệp" at bounding box center [57, 149] width 10 height 10
radio input "true"
radio input "false"
click at [173, 209] on input "MST bên mua" at bounding box center [192, 214] width 281 height 23
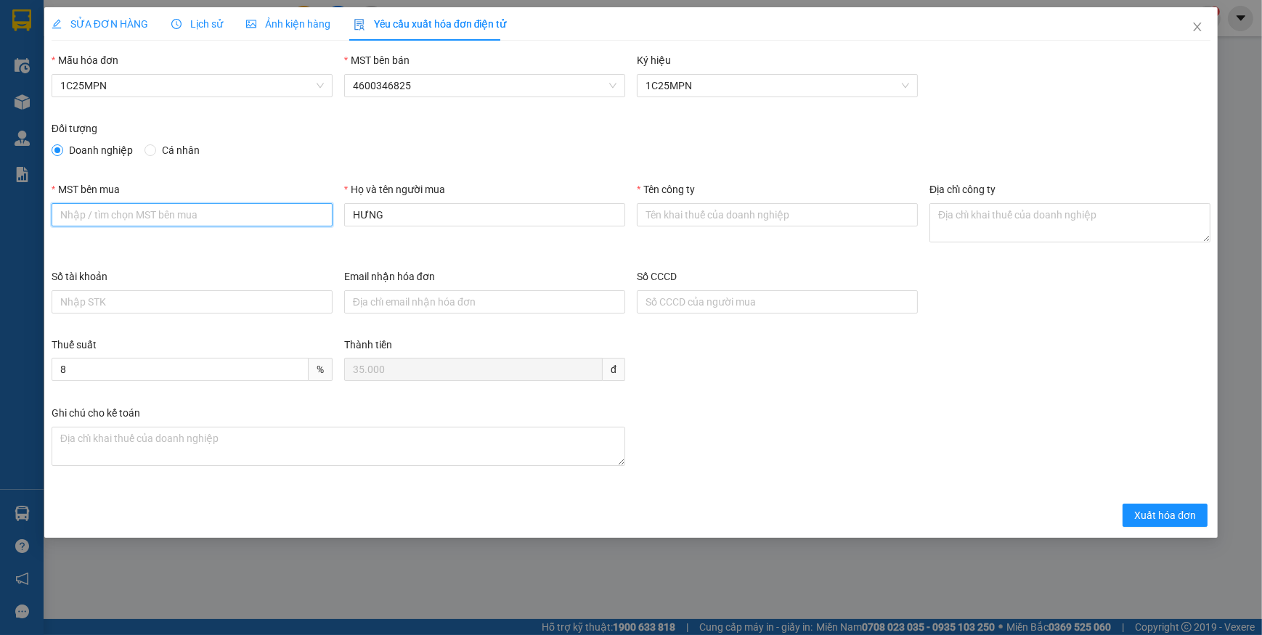
paste input "4601283575"
type input "4601283575"
click at [658, 233] on div "Tên công ty" at bounding box center [777, 224] width 293 height 87
click at [665, 216] on input "Tên công ty" at bounding box center [777, 214] width 281 height 23
paste input "CÔNG TY TNHH CHUYỂN PHÁT NEWPOST THÁI NGUYÊN"
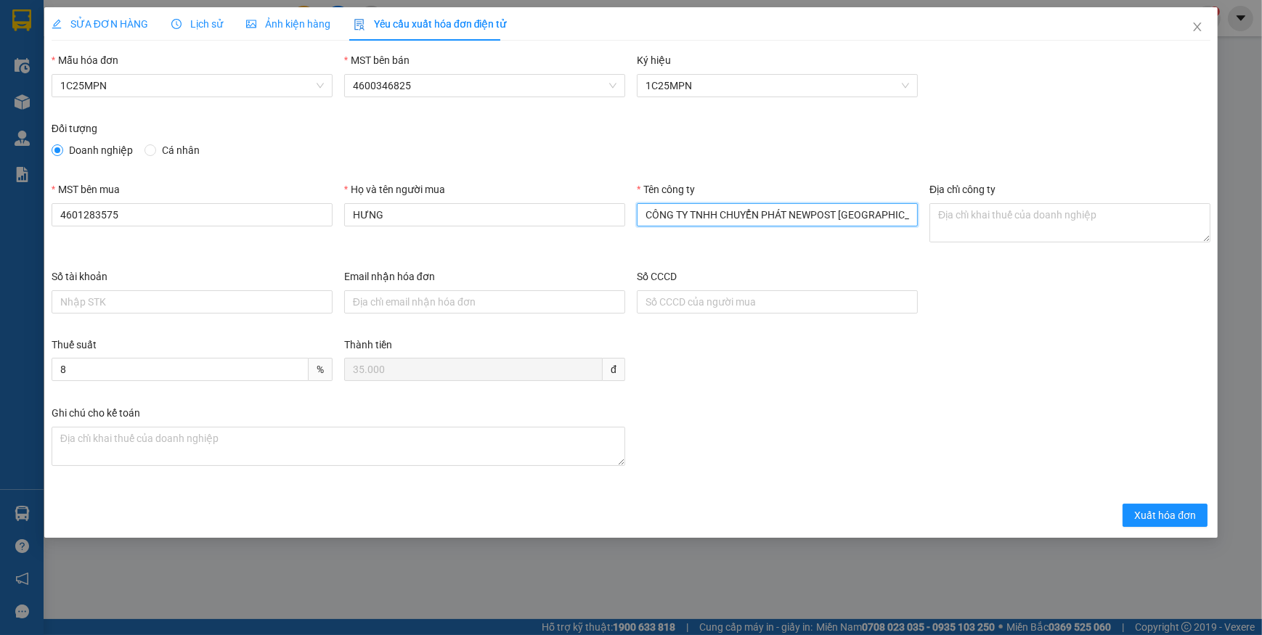
type input "CÔNG TY TNHH CHUYỂN PHÁT NEWPOST THÁI NGUYÊN"
click at [1005, 221] on textarea "Địa chỉ công ty" at bounding box center [1069, 222] width 281 height 39
paste textarea "Tổ 5, Phường Tích Lương, Tỉnh Thái Nguyên, Việt Nam."
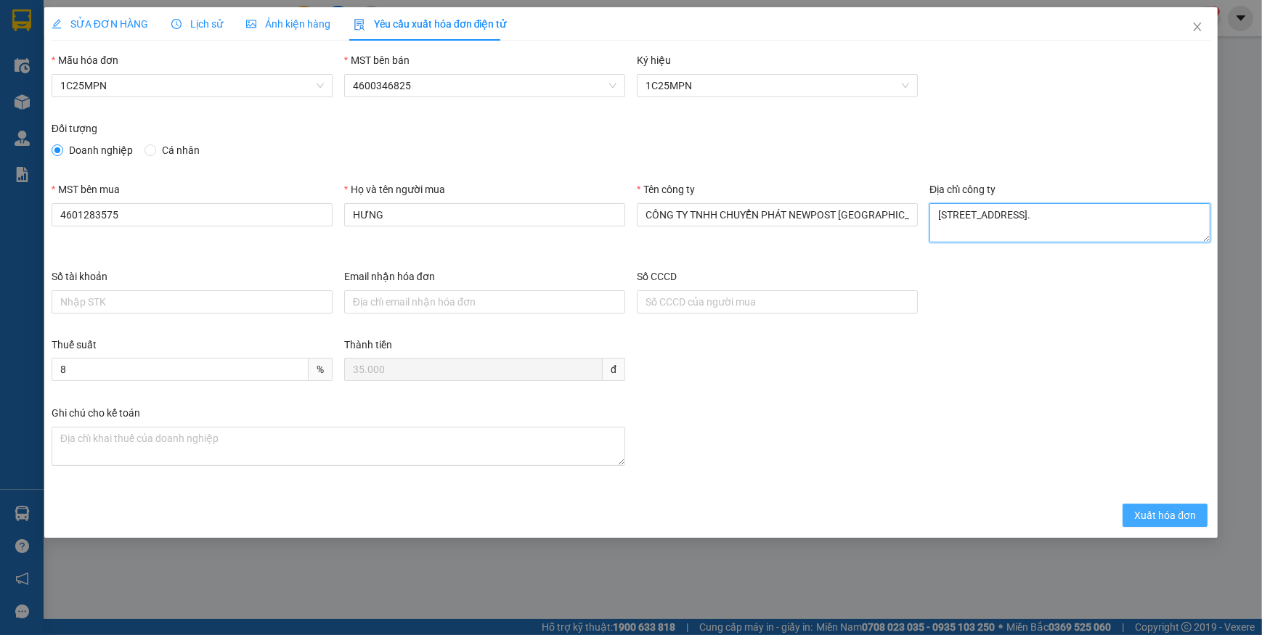
type textarea "Tổ 5, Phường Tích Lương, Tỉnh Thái Nguyên, Việt Nam."
click at [1147, 514] on span "Xuất hóa đơn" at bounding box center [1165, 515] width 62 height 16
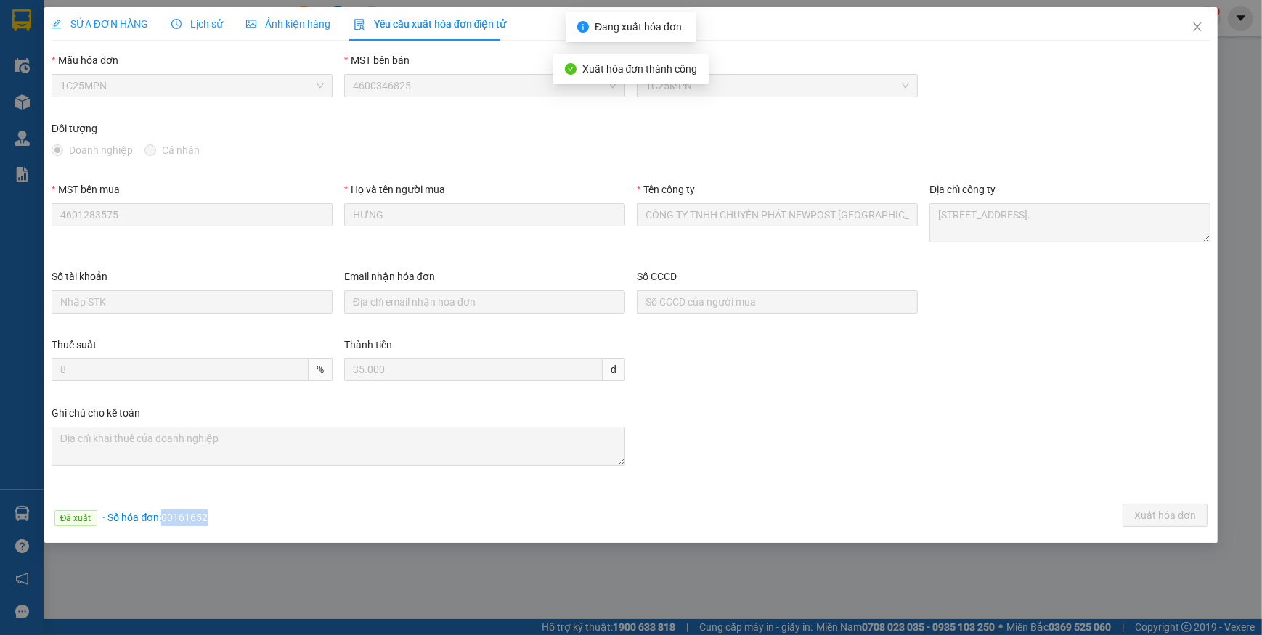
drag, startPoint x: 163, startPoint y: 513, endPoint x: 232, endPoint y: 515, distance: 68.2
click at [232, 515] on div "Đã xuất · Số hóa đơn: 00161652 Xuất hóa đơn" at bounding box center [631, 518] width 1164 height 28
copy span "00161652"
click at [1197, 28] on icon "close" at bounding box center [1197, 27] width 8 height 9
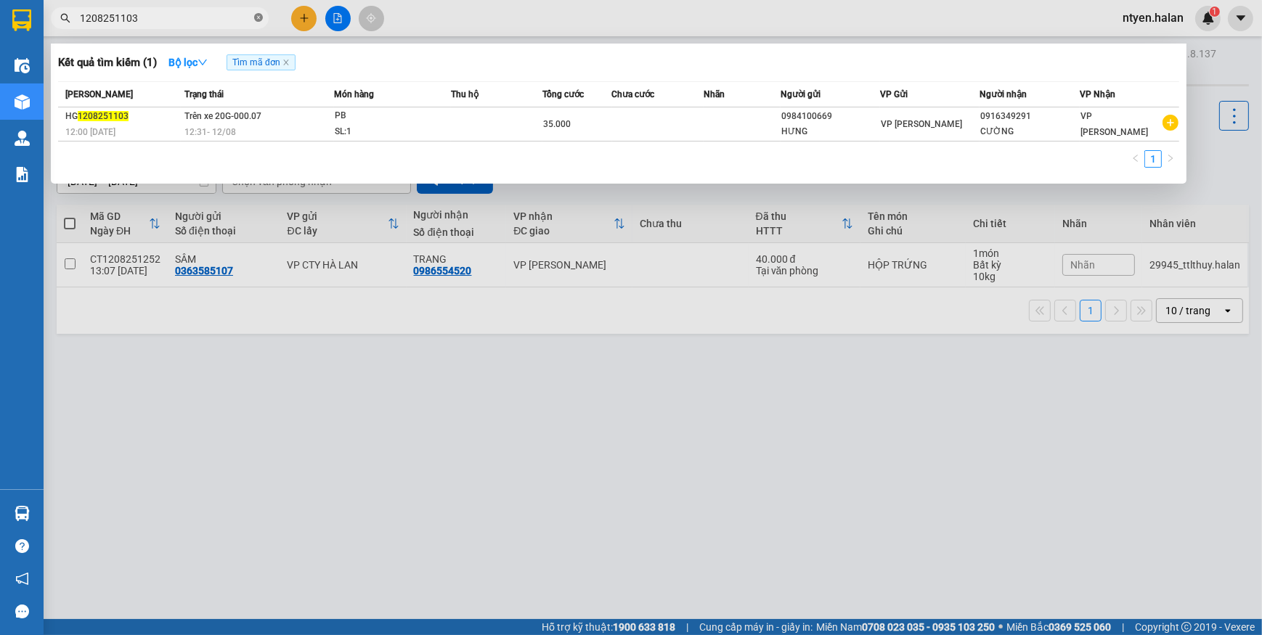
click at [259, 19] on icon "close-circle" at bounding box center [258, 17] width 9 height 9
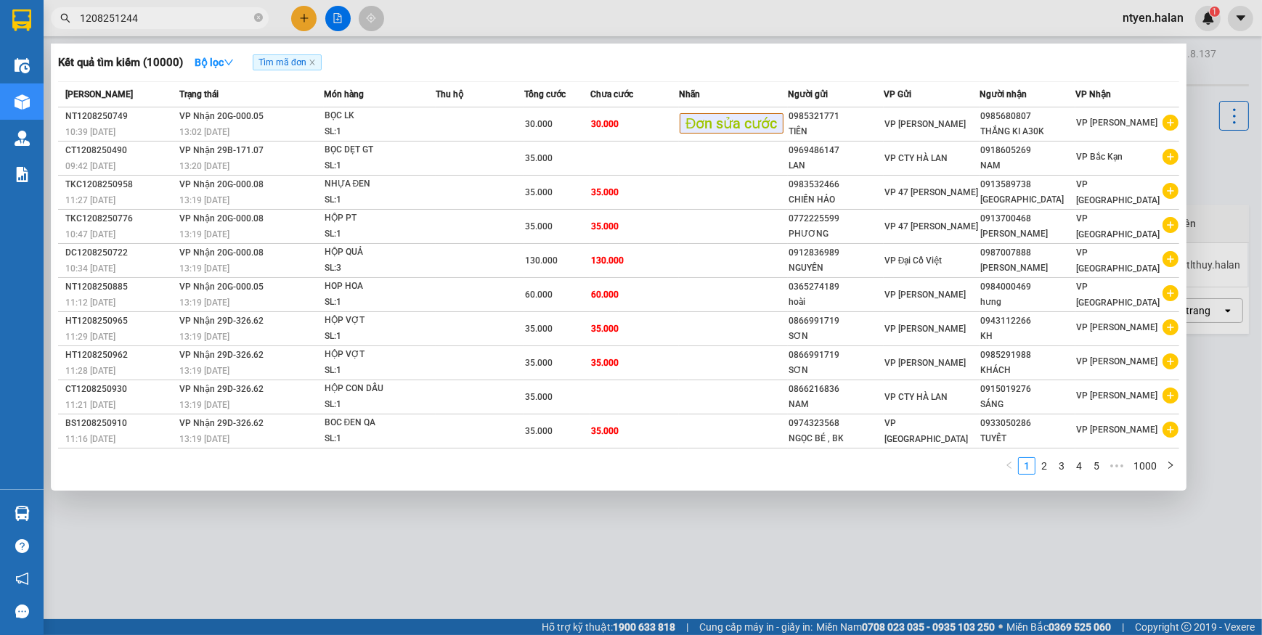
type input "1208251244"
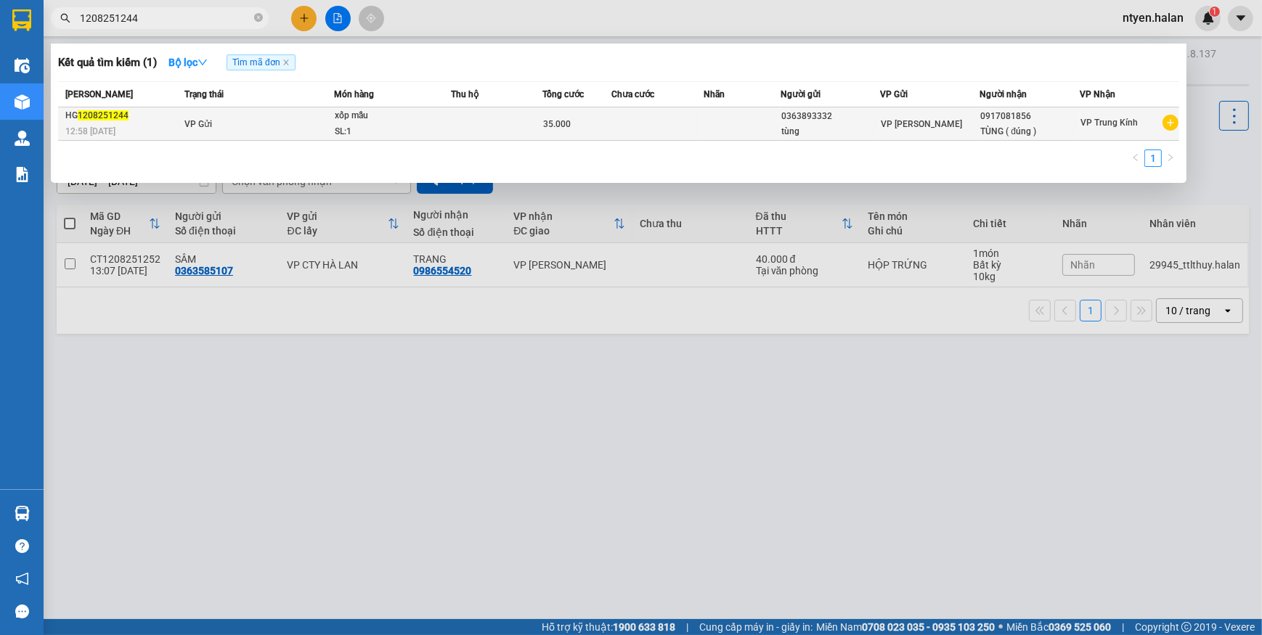
click at [293, 124] on td "VP Gửi" at bounding box center [257, 123] width 153 height 33
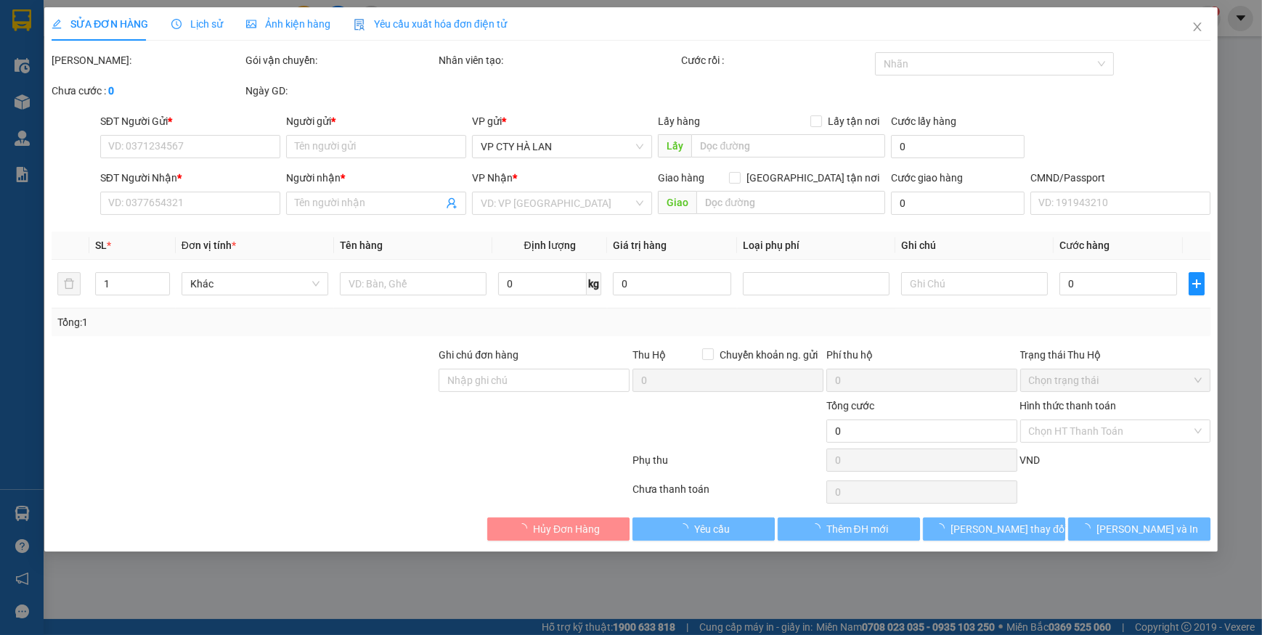
type input "0363893332"
type input "tùng"
type input "0917081856"
type input "TÙNG ( đúng )"
type input "35.000"
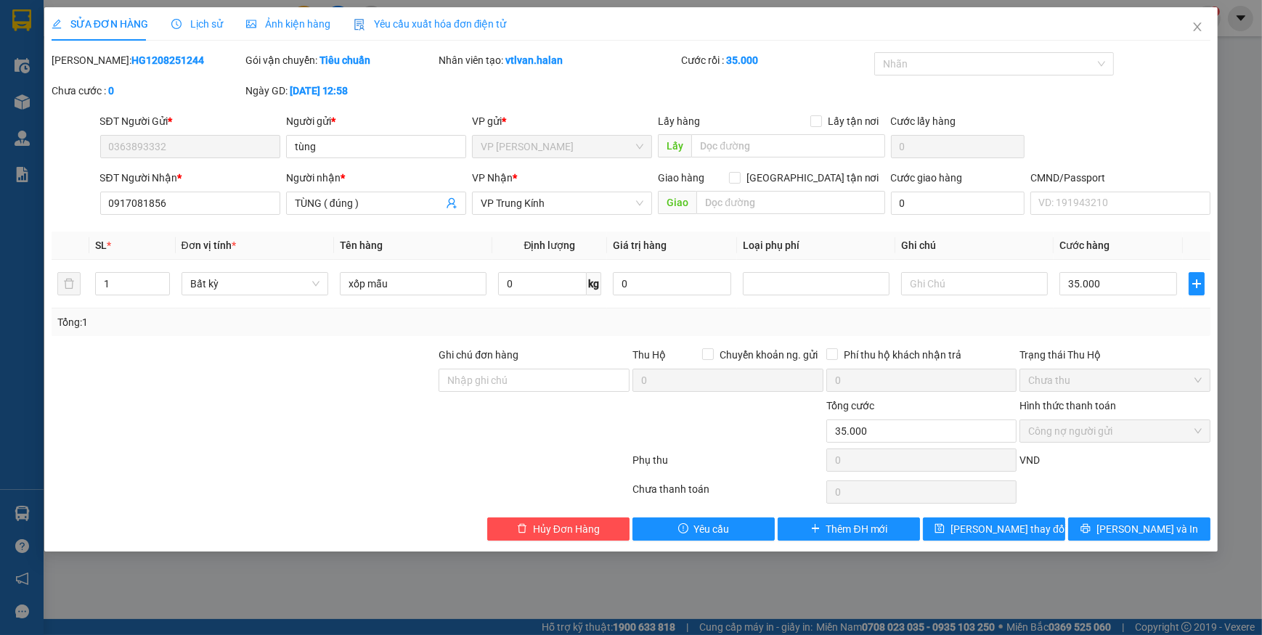
click at [447, 30] on div "Yêu cầu xuất hóa đơn điện tử" at bounding box center [429, 24] width 153 height 16
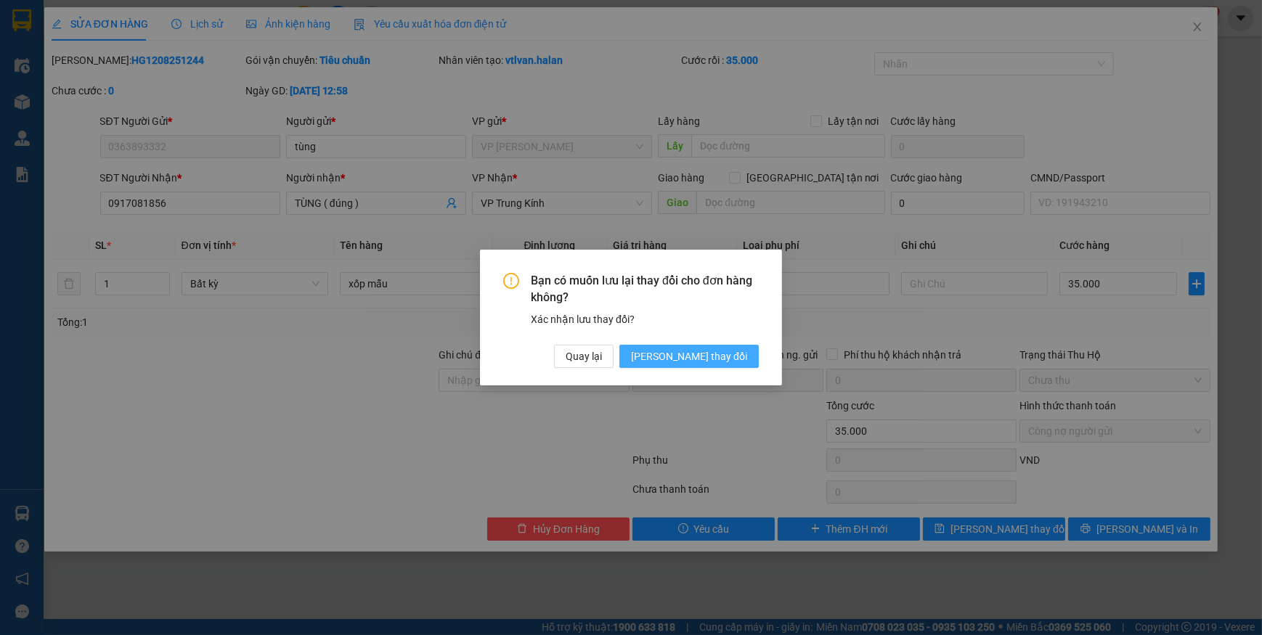
drag, startPoint x: 698, startPoint y: 355, endPoint x: 475, endPoint y: 290, distance: 232.7
click at [698, 355] on span "[PERSON_NAME] thay đổi" at bounding box center [689, 356] width 116 height 16
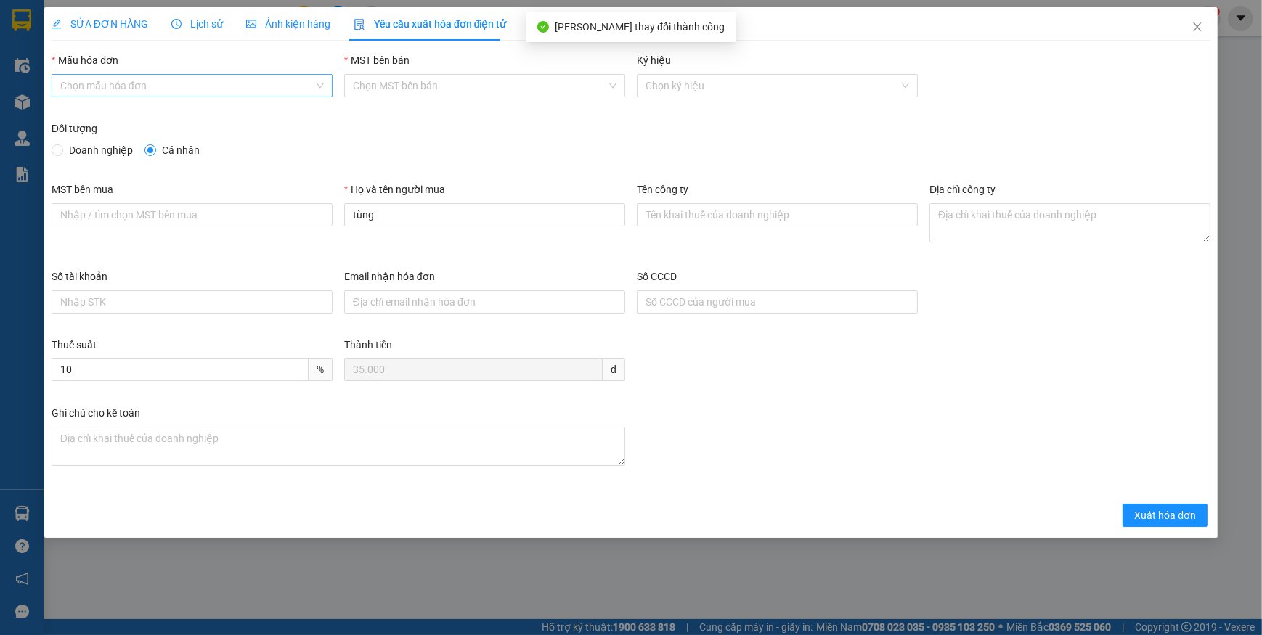
click at [160, 86] on input "Mẫu hóa đơn" at bounding box center [186, 86] width 253 height 22
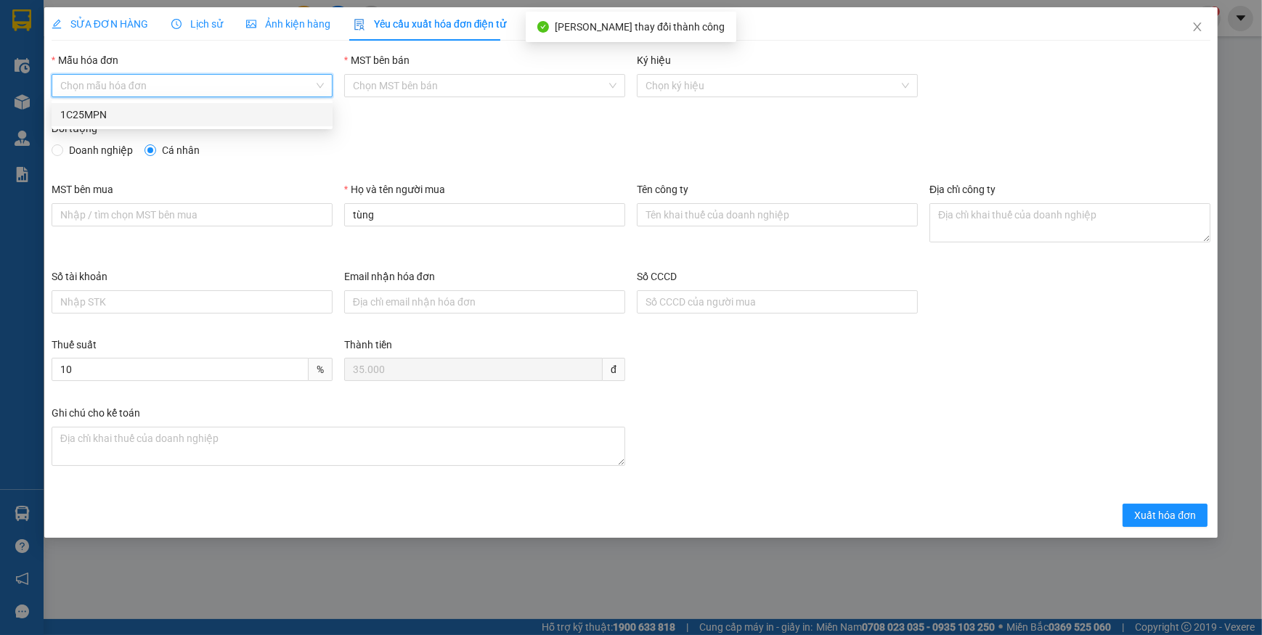
drag, startPoint x: 97, startPoint y: 118, endPoint x: 101, endPoint y: 130, distance: 13.1
click at [97, 122] on div "1C25MPN" at bounding box center [191, 115] width 263 height 16
type input "8"
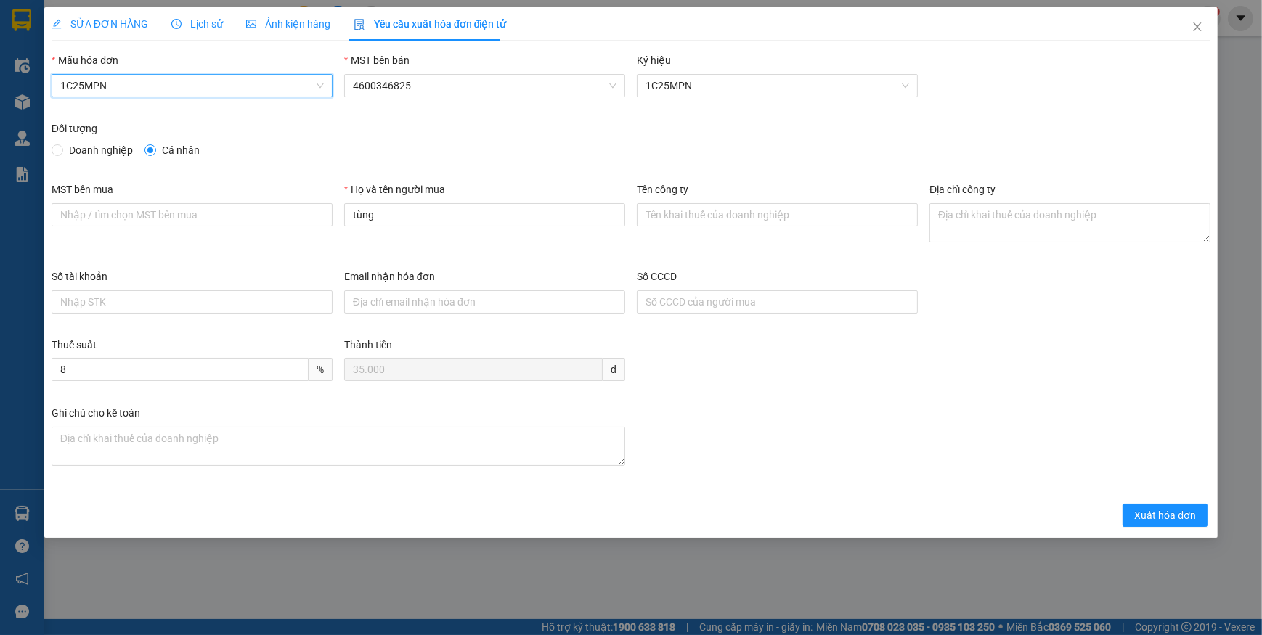
drag, startPoint x: 65, startPoint y: 149, endPoint x: 70, endPoint y: 160, distance: 12.7
click at [65, 150] on span "Doanh nghiệp" at bounding box center [100, 150] width 75 height 16
click at [62, 150] on input "Doanh nghiệp" at bounding box center [57, 149] width 10 height 10
radio input "true"
radio input "false"
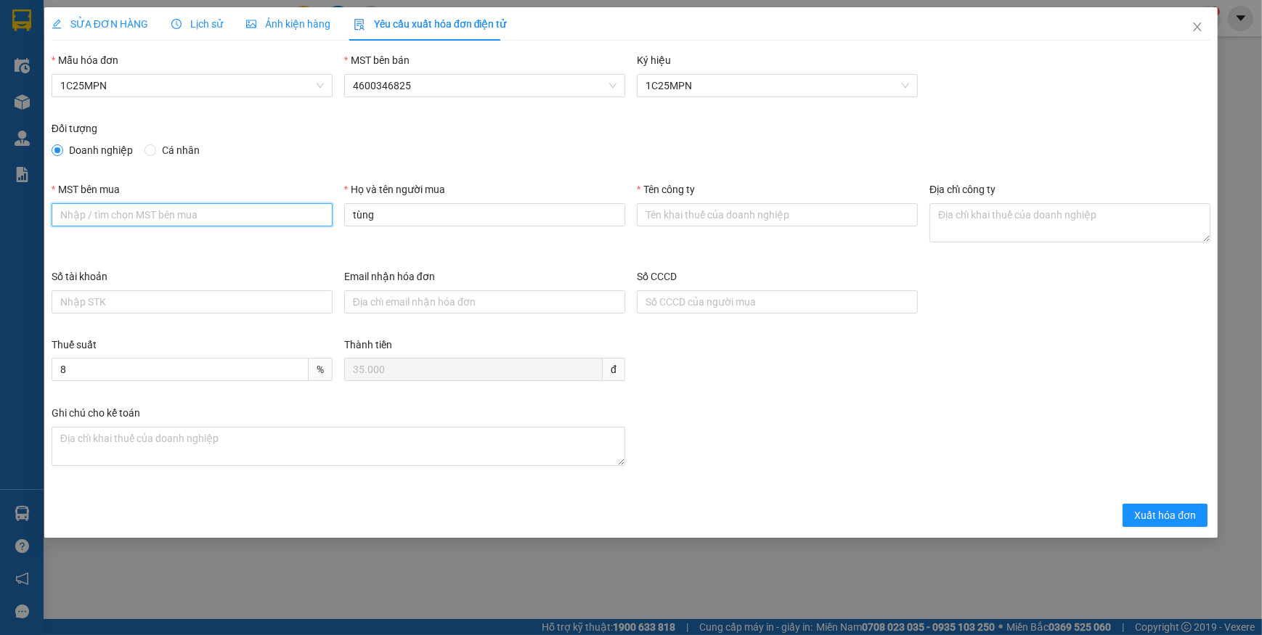
click at [205, 205] on input "MST bên mua" at bounding box center [192, 214] width 281 height 23
paste input "0101234974"
type input "0101234974"
click at [703, 218] on input "Tên công ty" at bounding box center [777, 214] width 281 height 23
paste input "CÔNG TY TNHH MEDLATEC [GEOGRAPHIC_DATA]"
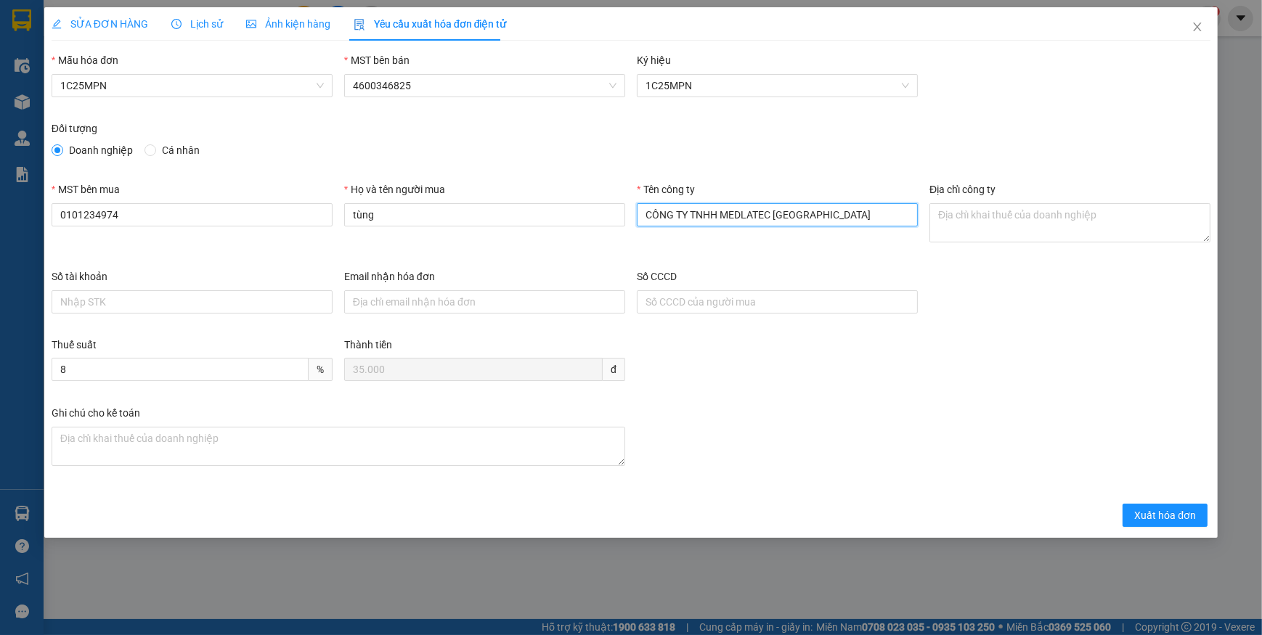
type input "CÔNG TY TNHH MEDLATEC [GEOGRAPHIC_DATA]"
click at [1002, 216] on textarea "Địa chỉ công ty" at bounding box center [1069, 222] width 281 height 39
paste textarea "Số 42 - 44, [GEOGRAPHIC_DATA], [GEOGRAPHIC_DATA], [GEOGRAPHIC_DATA], [GEOGRAPHI…"
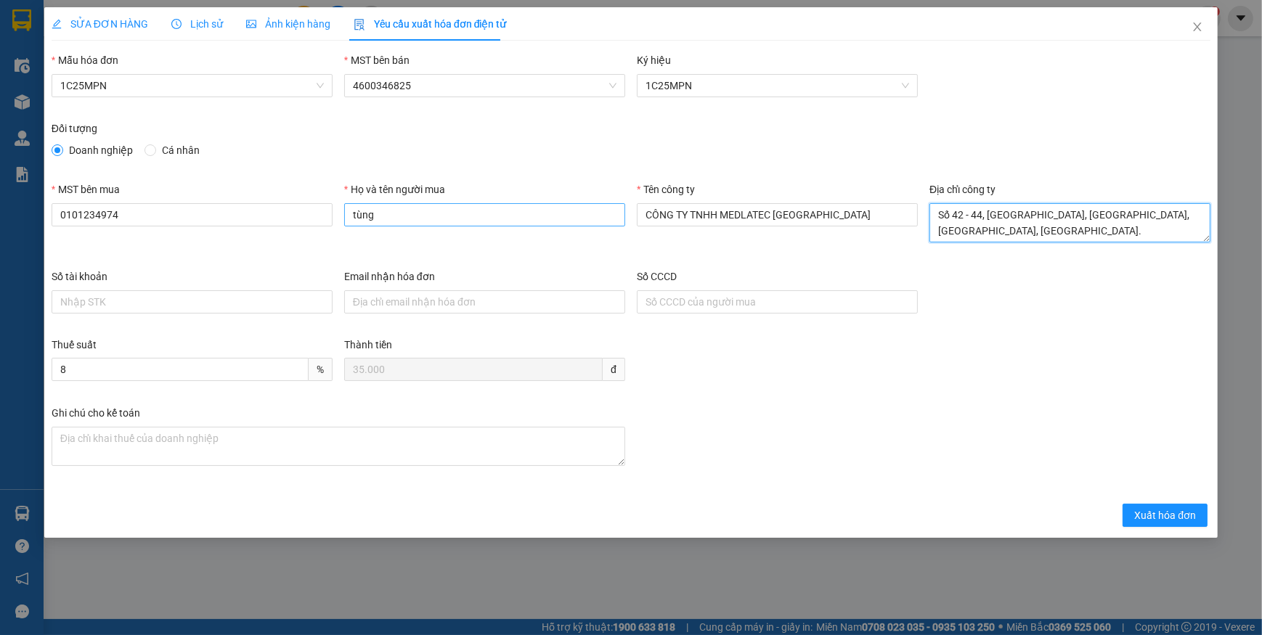
type textarea "Số 42 - 44, [GEOGRAPHIC_DATA], [GEOGRAPHIC_DATA], [GEOGRAPHIC_DATA], [GEOGRAPHI…"
click at [413, 218] on input "tùng" at bounding box center [484, 214] width 281 height 23
type input "t"
type input "Lâm Văn Tùng"
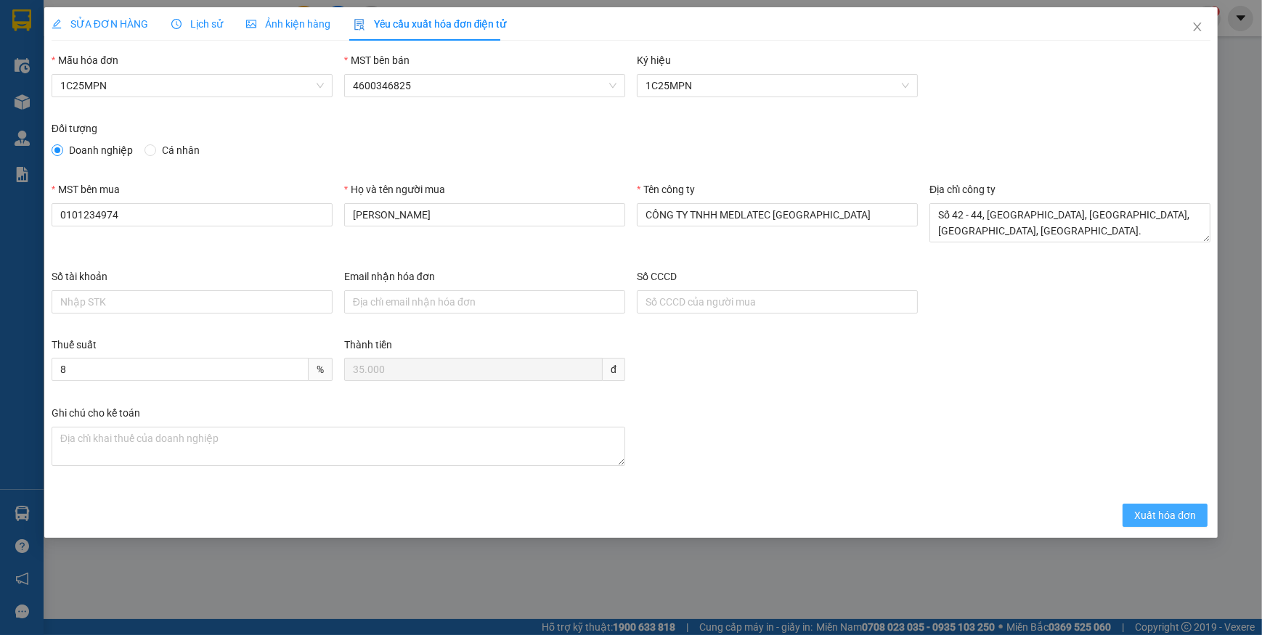
click at [1143, 515] on span "Xuất hóa đơn" at bounding box center [1165, 515] width 62 height 16
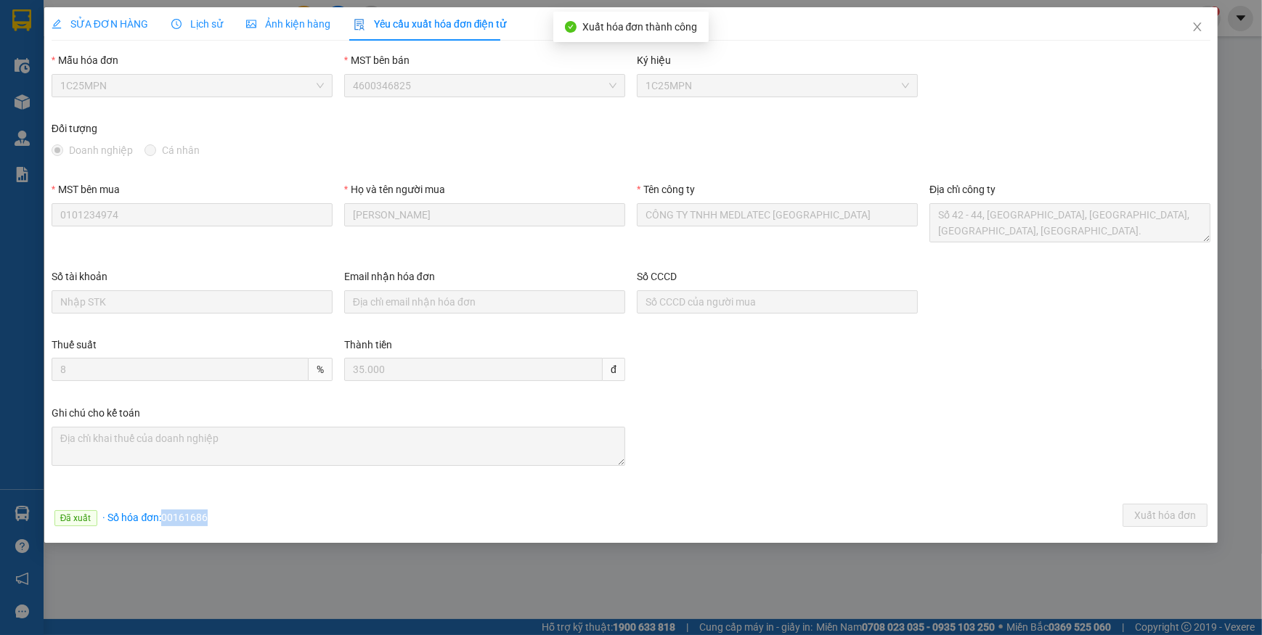
drag, startPoint x: 160, startPoint y: 516, endPoint x: 240, endPoint y: 521, distance: 80.7
click at [240, 521] on div "Đã xuất · Số hóa đơn: 00161686 Xuất hóa đơn" at bounding box center [631, 518] width 1164 height 28
copy span "00161686"
